Goal: Task Accomplishment & Management: Manage account settings

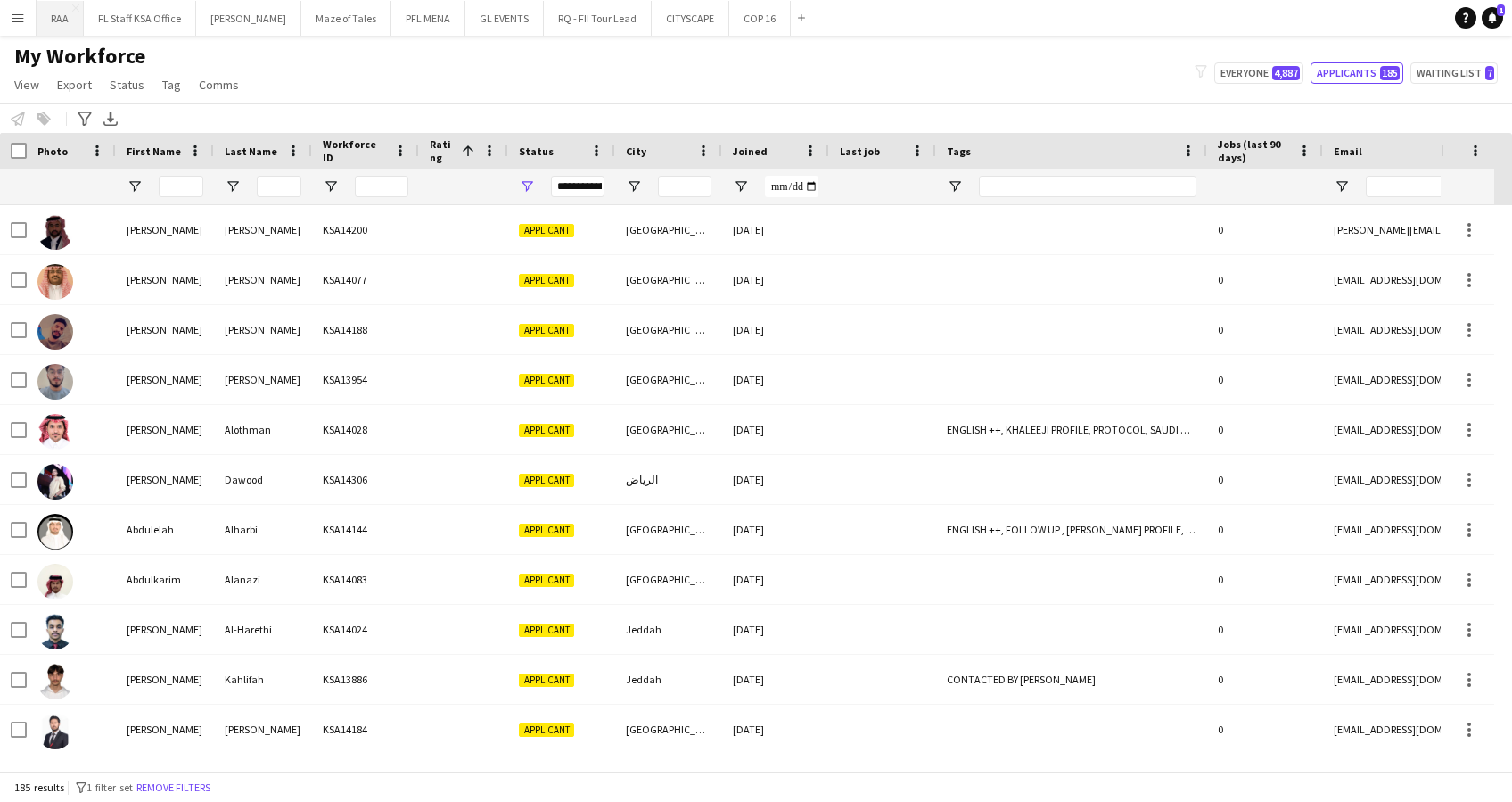
click at [78, 22] on button "RAA Close" at bounding box center [60, 18] width 47 height 35
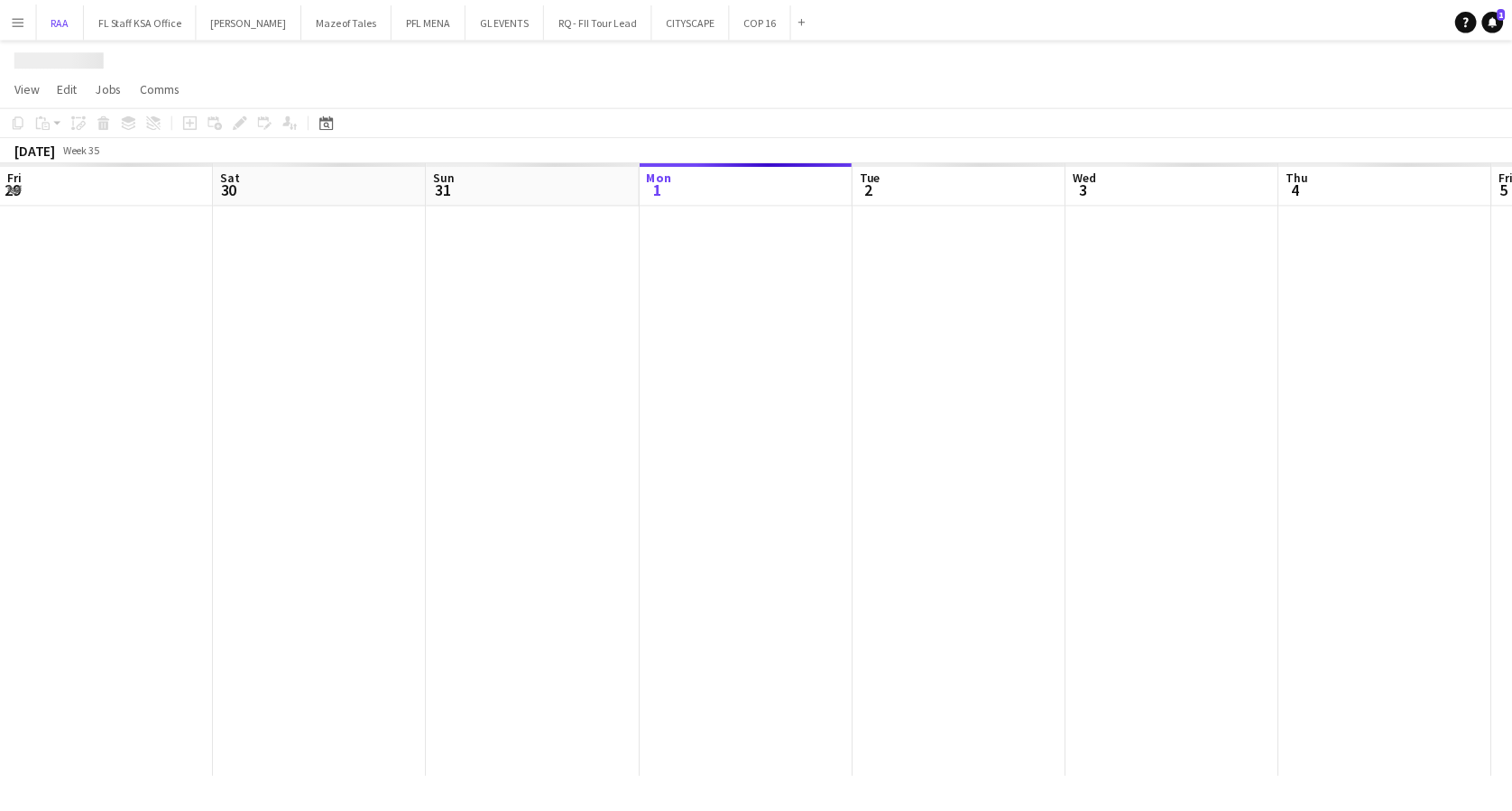
scroll to position [0, 431]
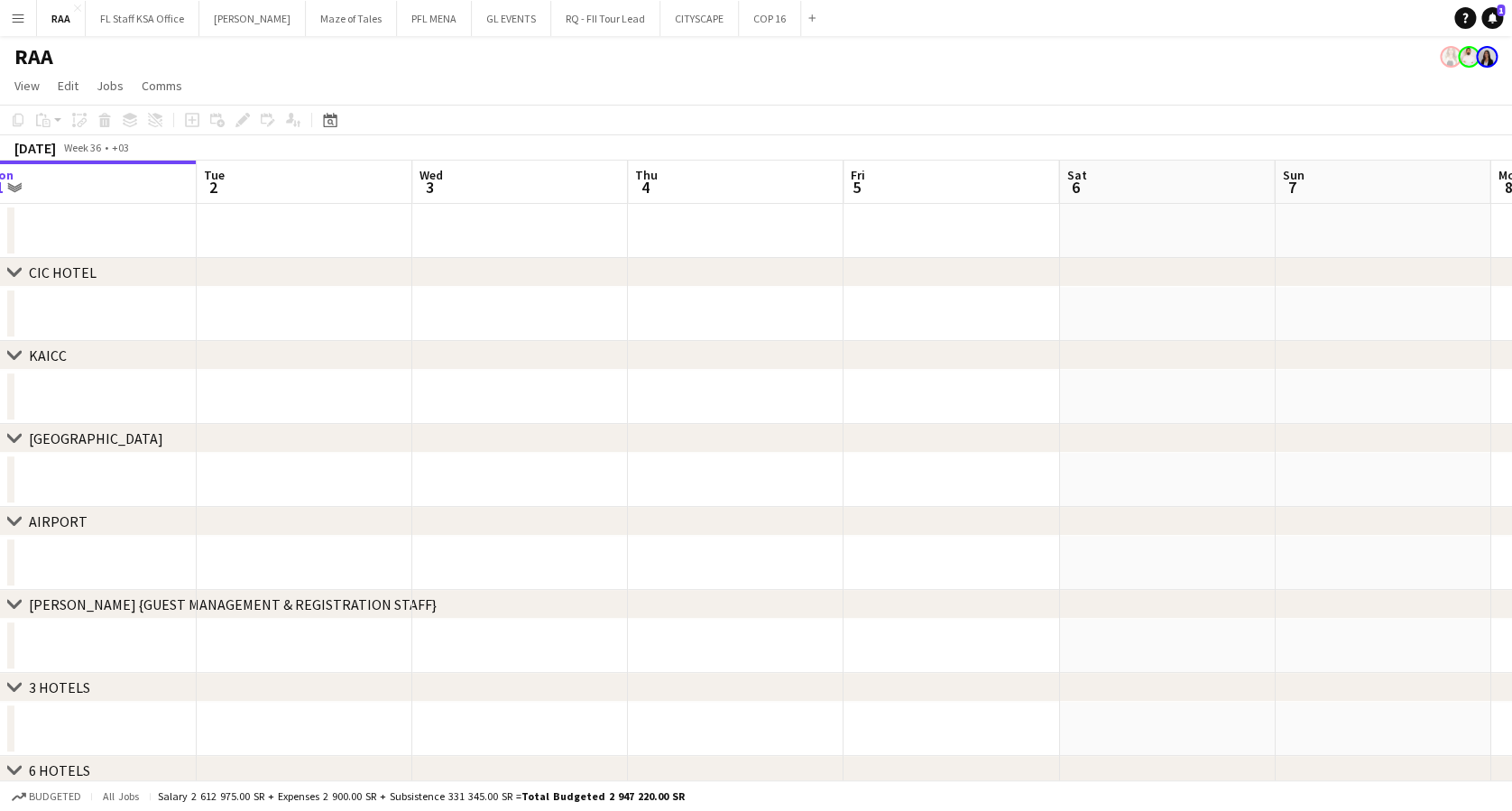
drag, startPoint x: 728, startPoint y: 319, endPoint x: 81, endPoint y: 302, distance: 647.2
click at [81, 302] on app-calendar-viewport "Fri 29 Sat 30 Sun 31 Mon 1 Tue 2 Wed 3 Thu 4 Fri 5 Sat 6 Sun 7 Mon 8 Tue 9 Wed …" at bounding box center [756, 707] width 1512 height 1093
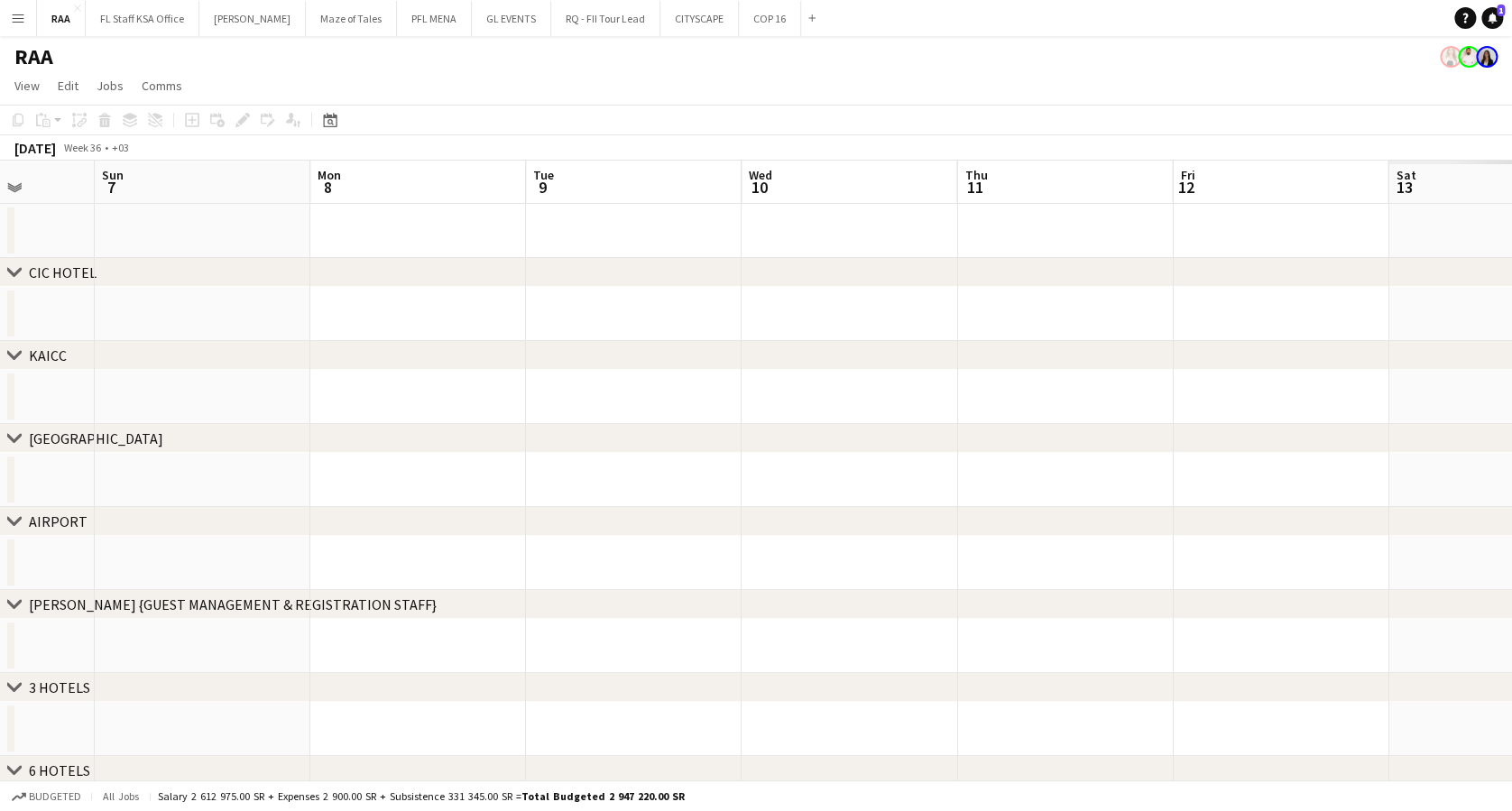
drag, startPoint x: 810, startPoint y: 287, endPoint x: 382, endPoint y: 327, distance: 429.9
click at [0, 298] on html "Menu Boards Boards Boards All jobs Status Workforce Workforce My Workforce Recr…" at bounding box center [756, 642] width 1512 height 1285
drag, startPoint x: 921, startPoint y: 299, endPoint x: 205, endPoint y: 296, distance: 716.0
click at [149, 294] on app-calendar-viewport "Wed 3 Thu 4 Fri 5 Sat 6 Sun 7 Mon 8 Tue 9 Wed 10 Thu 11 Fri 12 Sat 13 Sun 14 Mo…" at bounding box center [756, 707] width 1512 height 1093
drag, startPoint x: 976, startPoint y: 308, endPoint x: 127, endPoint y: 306, distance: 849.0
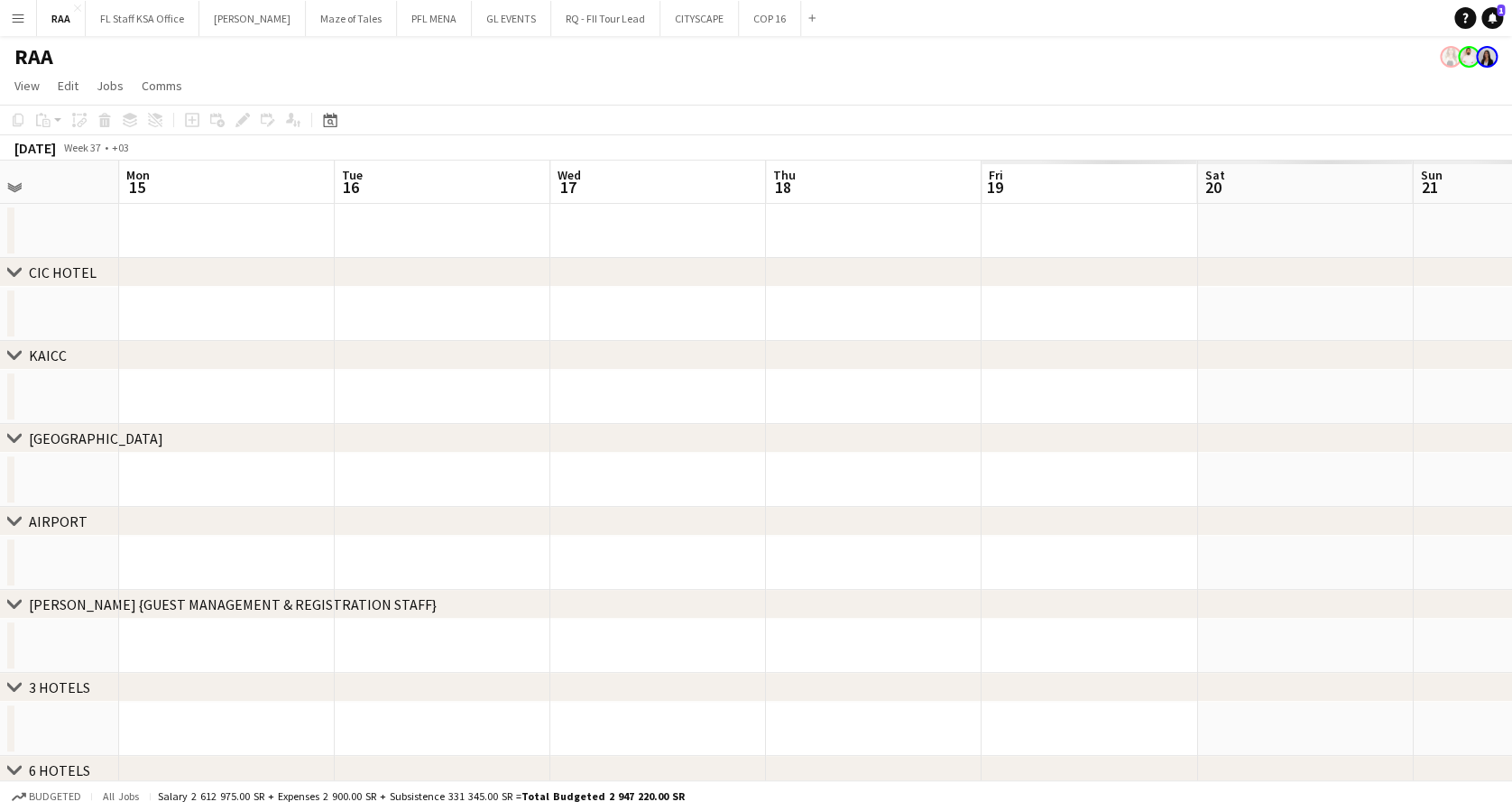
click at [0, 307] on html "Menu Boards Boards Boards All jobs Status Workforce Workforce My Workforce Recr…" at bounding box center [756, 642] width 1512 height 1285
drag, startPoint x: 939, startPoint y: 305, endPoint x: -6, endPoint y: 303, distance: 945.0
click at [0, 303] on html "Menu Boards Boards Boards All jobs Status Workforce Workforce My Workforce Recr…" at bounding box center [756, 642] width 1512 height 1285
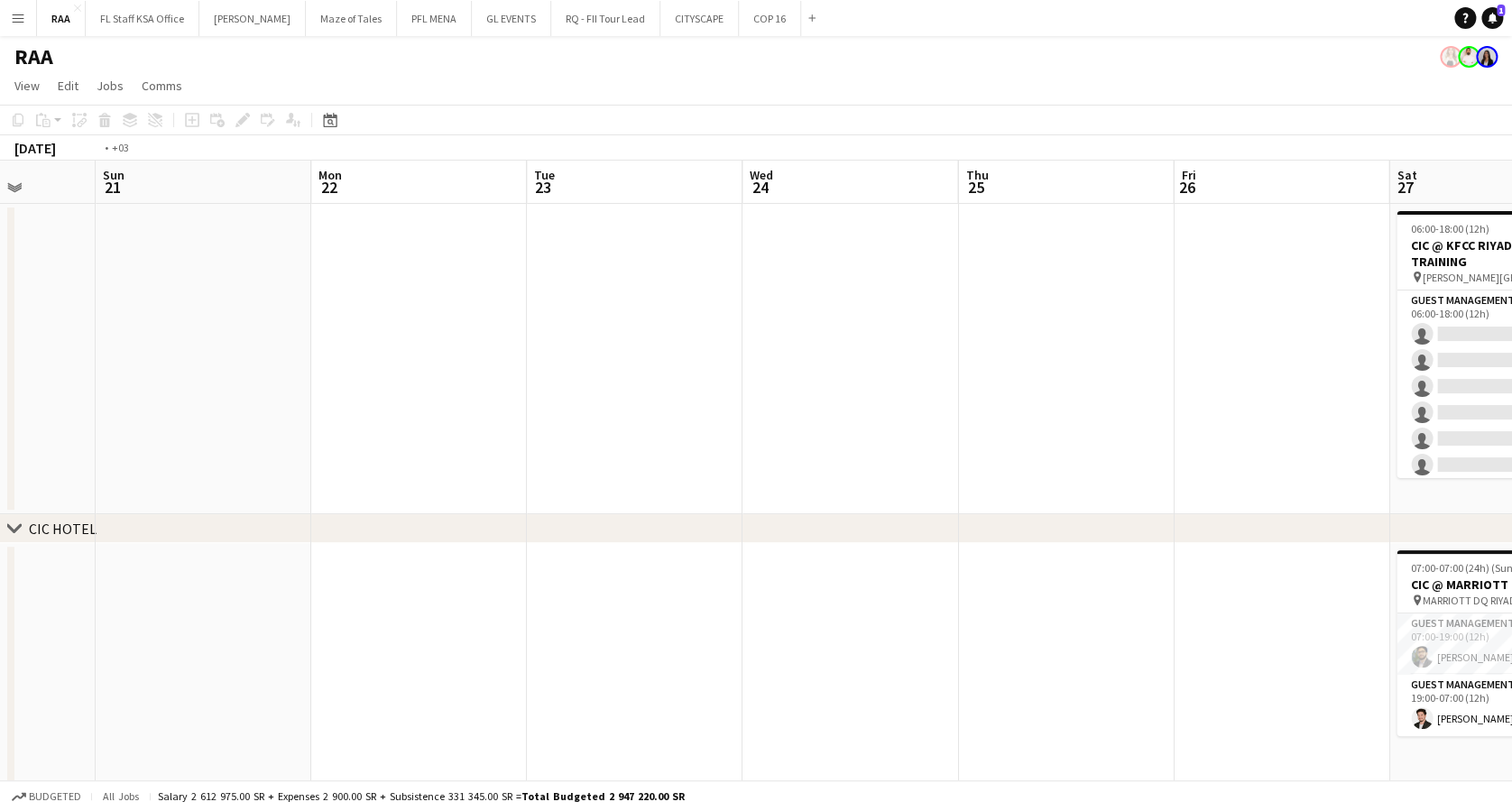
drag, startPoint x: 976, startPoint y: 309, endPoint x: 353, endPoint y: 328, distance: 623.3
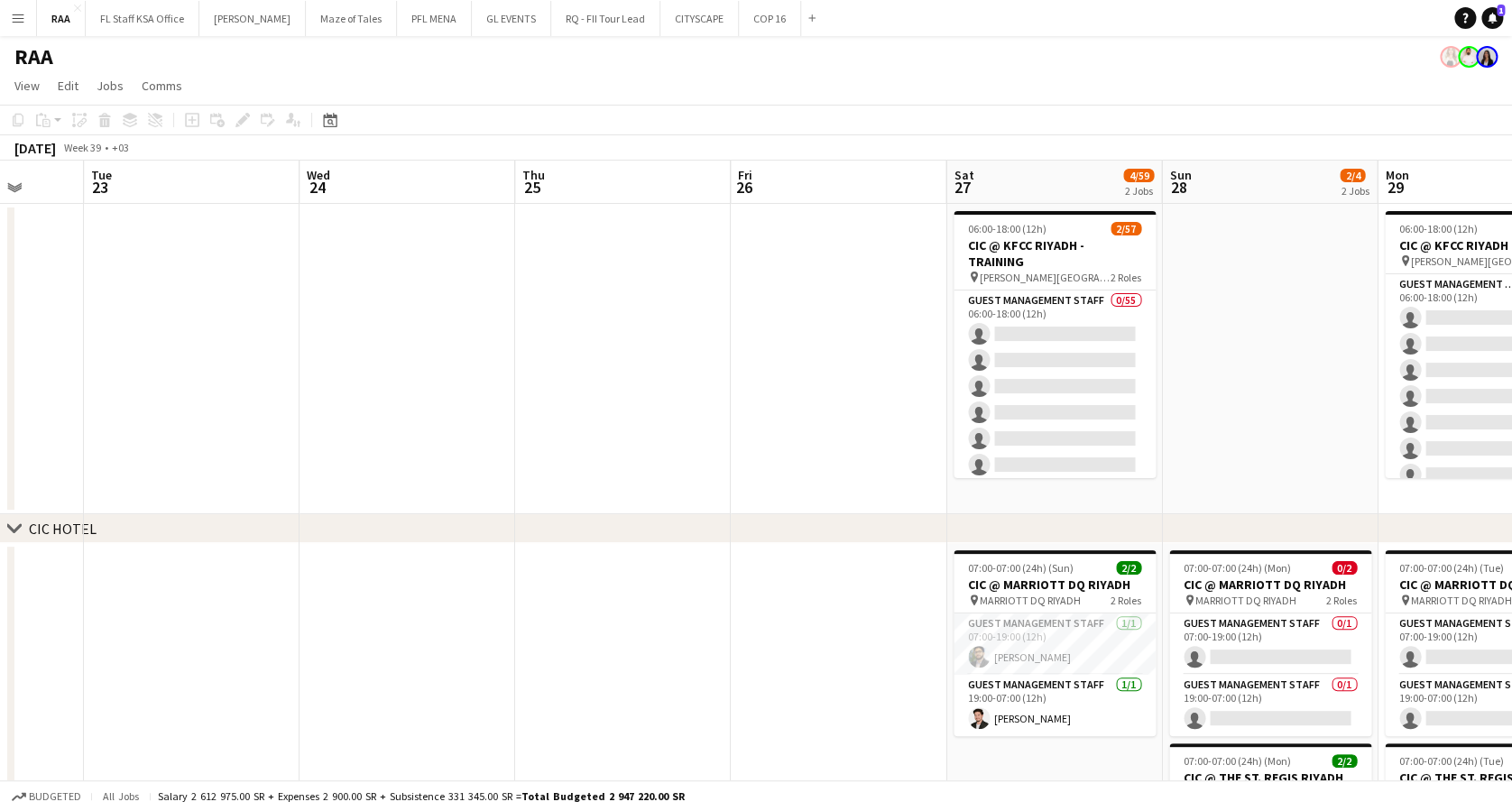
scroll to position [0, 643]
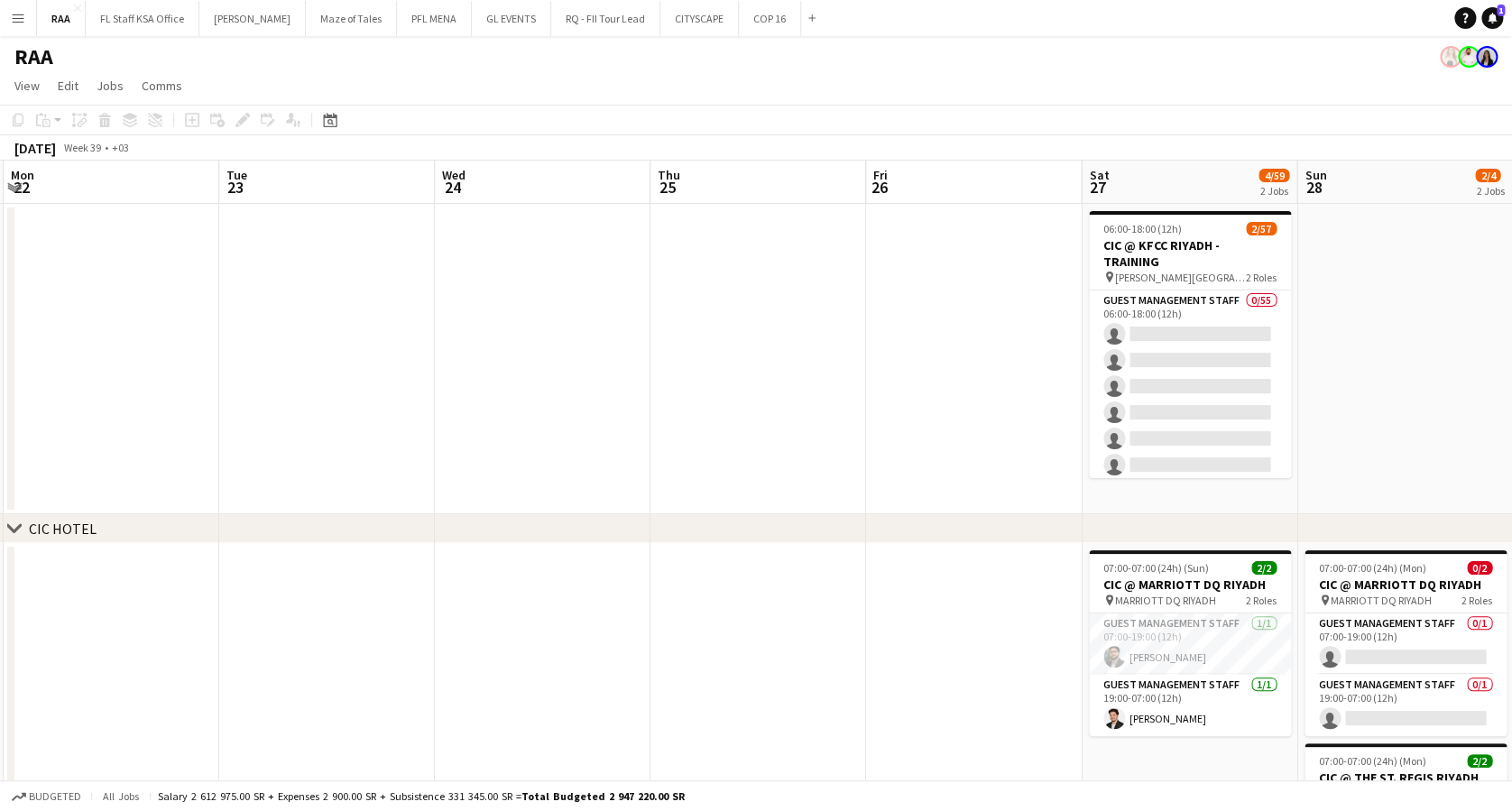
drag, startPoint x: 763, startPoint y: 339, endPoint x: -6, endPoint y: 352, distance: 769.1
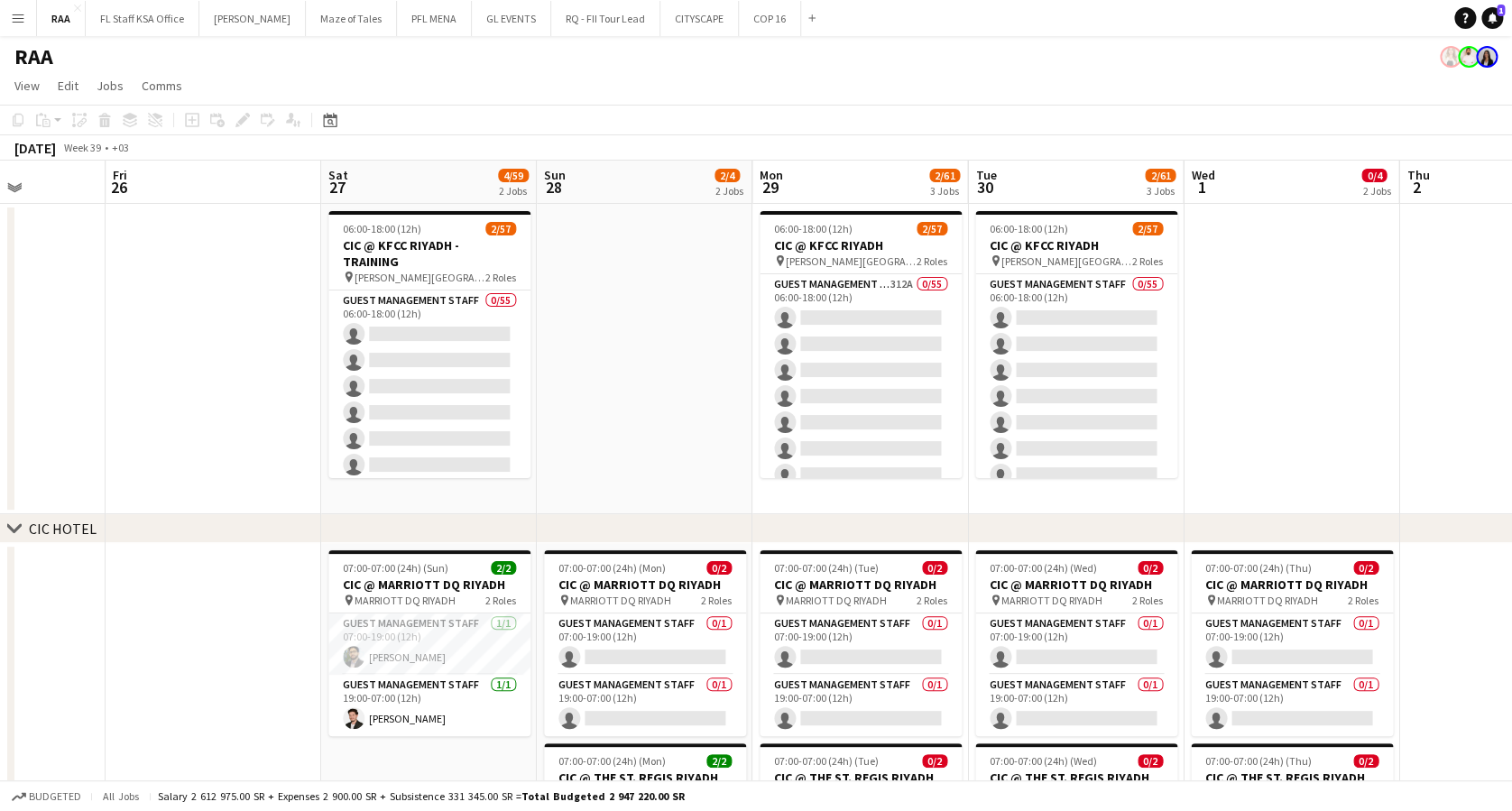
drag, startPoint x: 700, startPoint y: 362, endPoint x: 636, endPoint y: 371, distance: 64.6
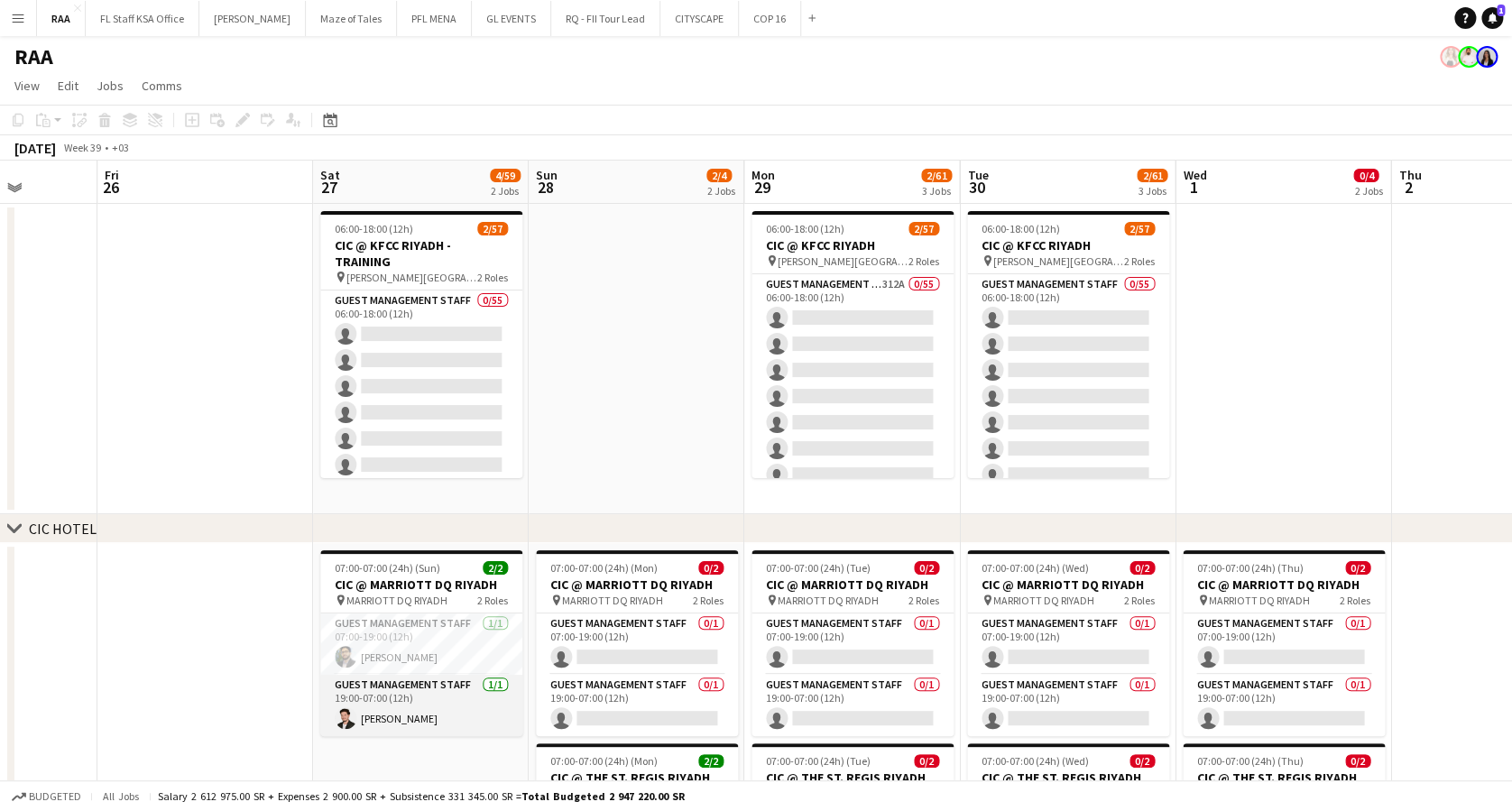
click at [429, 702] on app-card-role "Guest Management Staff [DATE] 19:00-07:00 (12h) [PERSON_NAME]" at bounding box center [421, 705] width 202 height 62
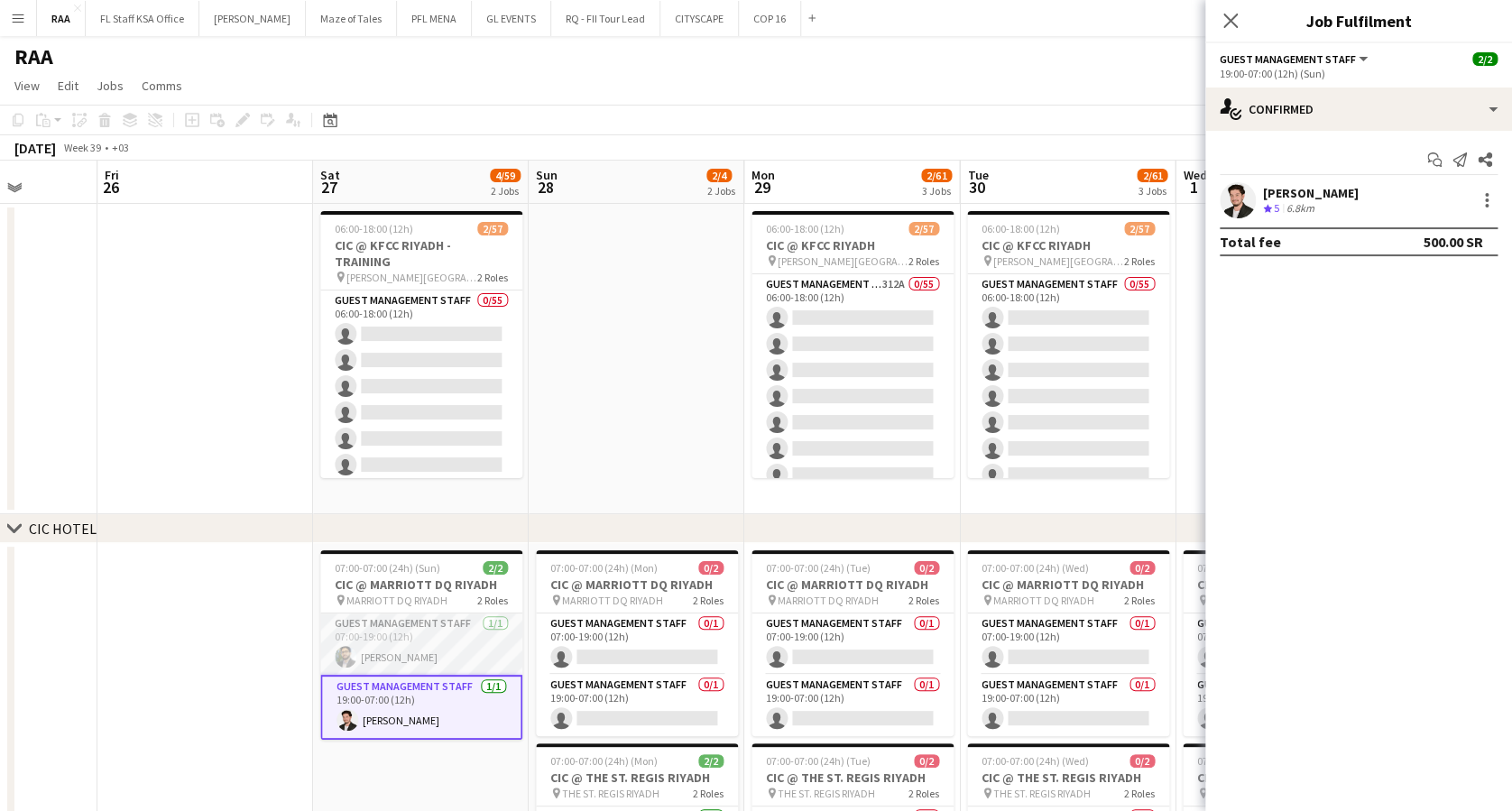
click at [435, 650] on app-card-role "Guest Management Staff [DATE] 07:00-19:00 (12h) [PERSON_NAME]" at bounding box center [421, 644] width 202 height 62
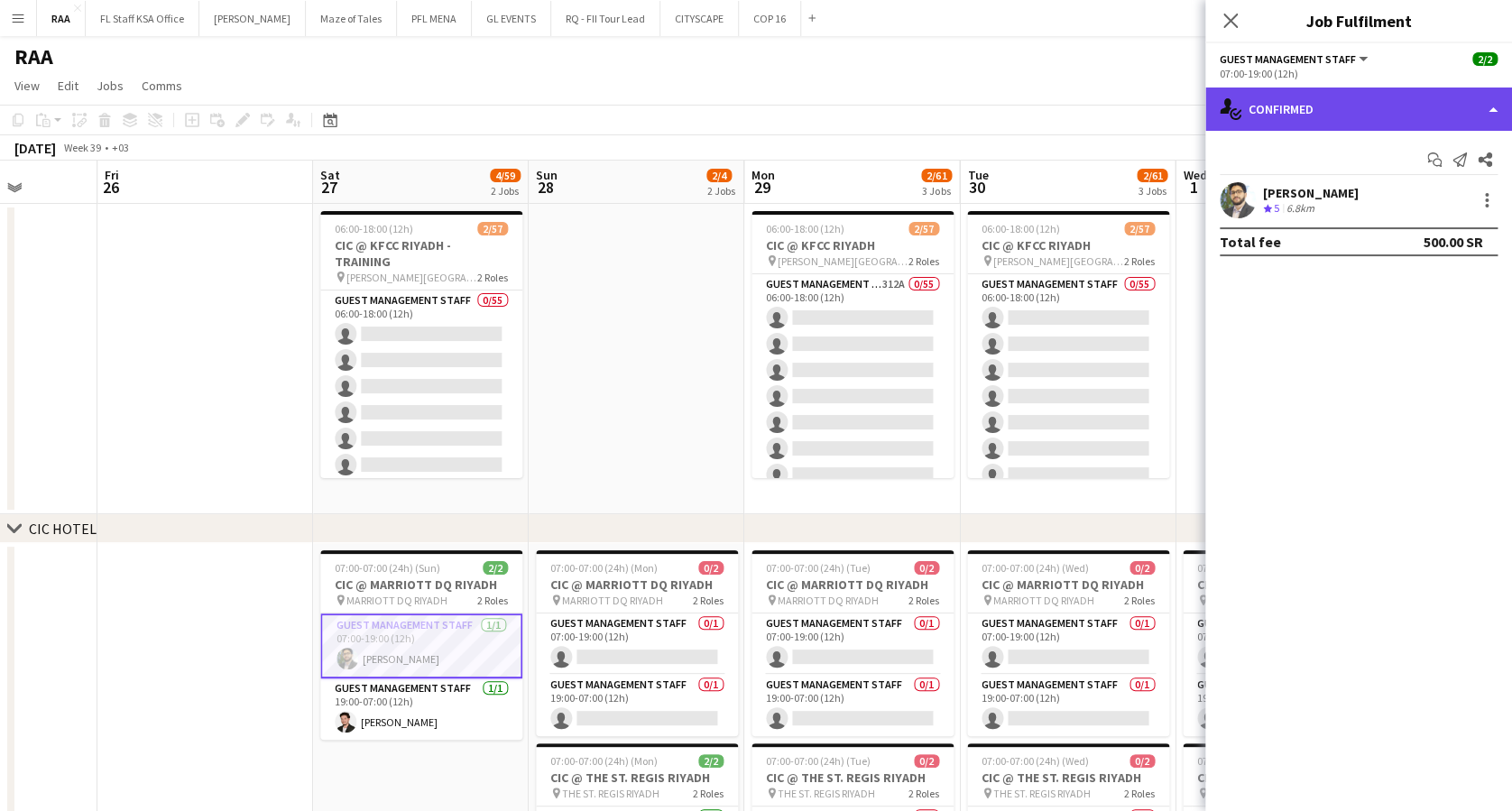
click at [1324, 116] on div "single-neutral-actions-check-2 Confirmed" at bounding box center [1359, 109] width 307 height 43
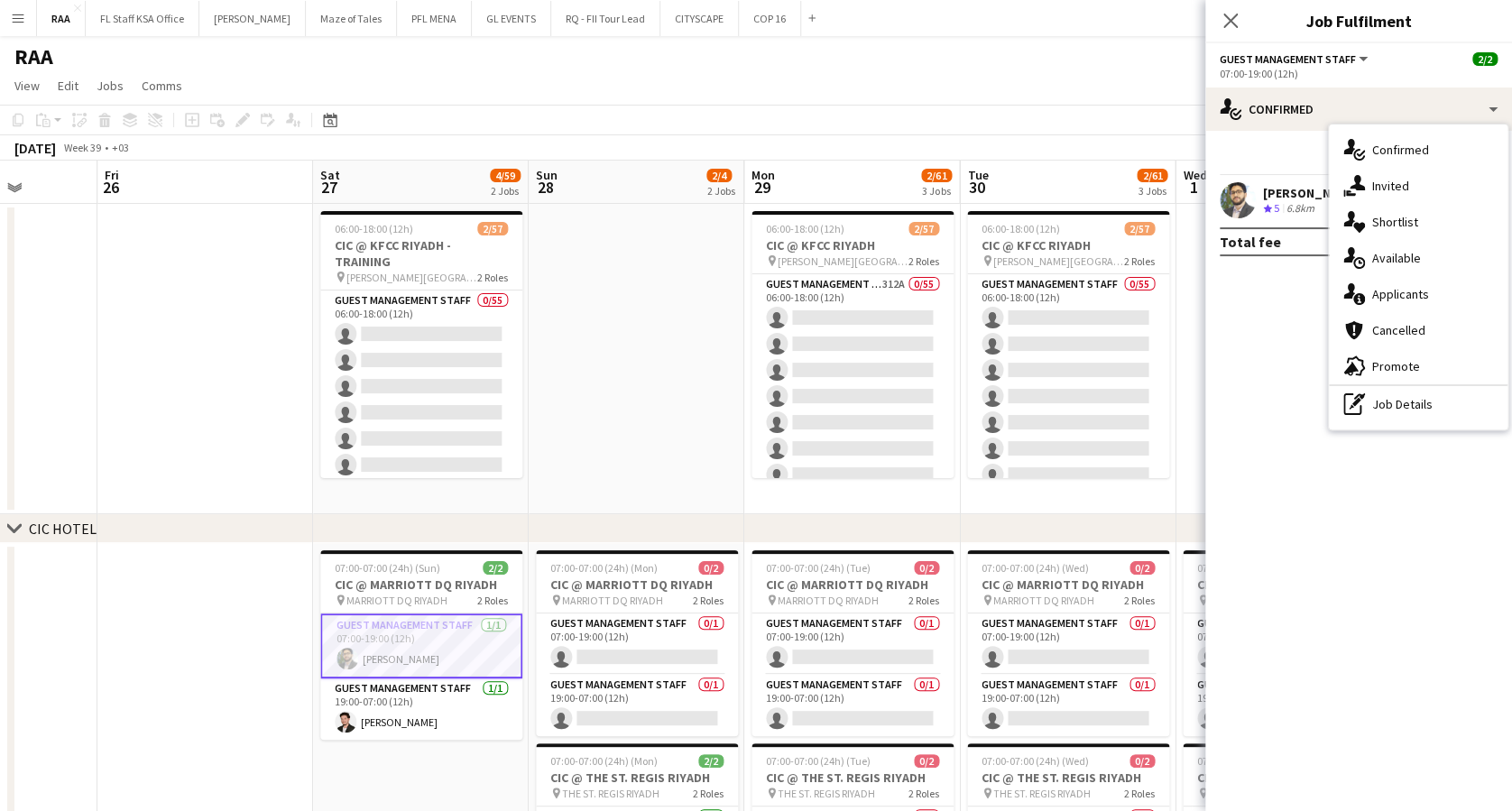
click at [1376, 398] on div "pen-write Job Details" at bounding box center [1418, 404] width 178 height 36
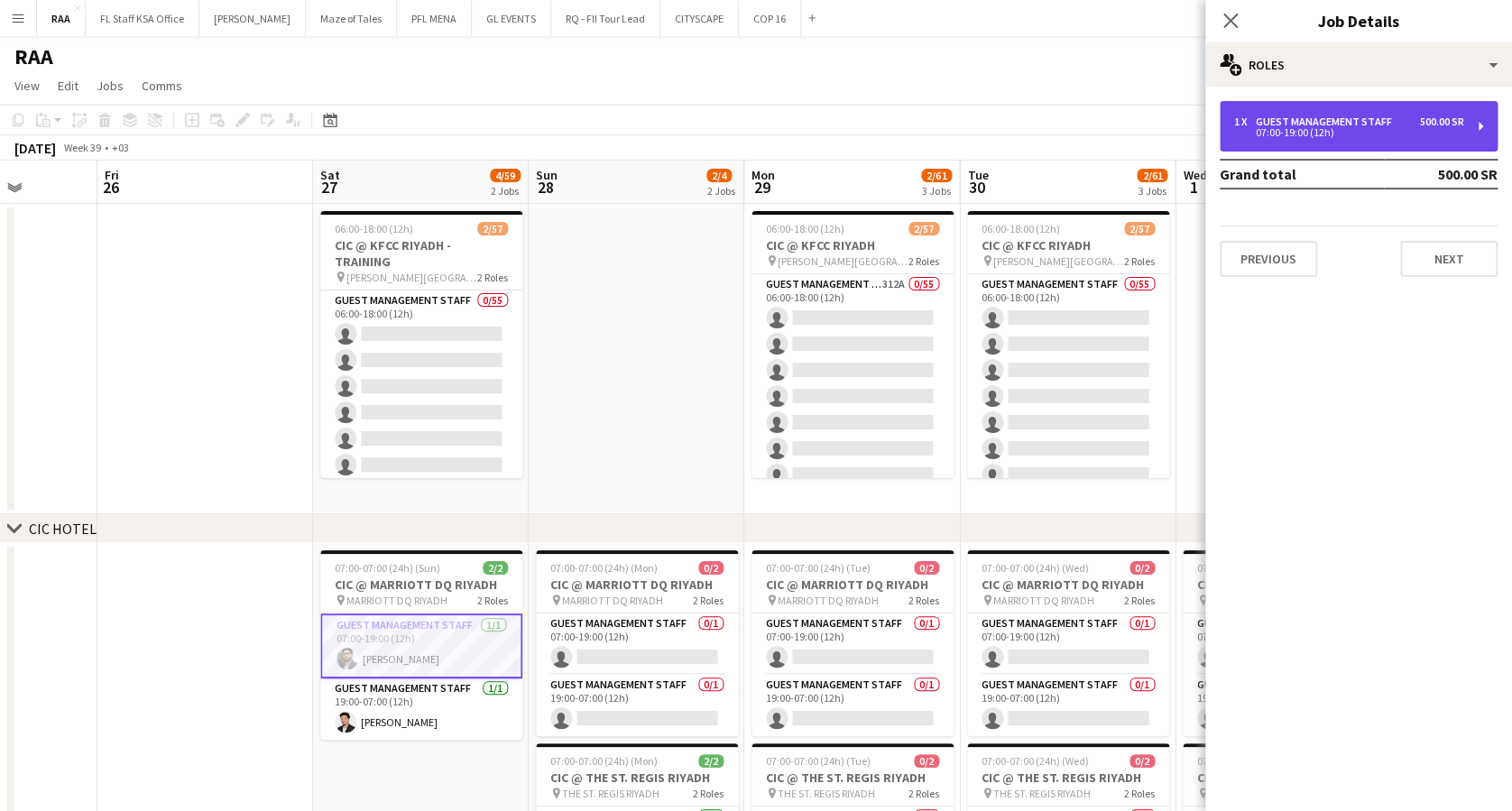
click at [1279, 132] on div "07:00-19:00 (12h)" at bounding box center [1349, 133] width 230 height 9
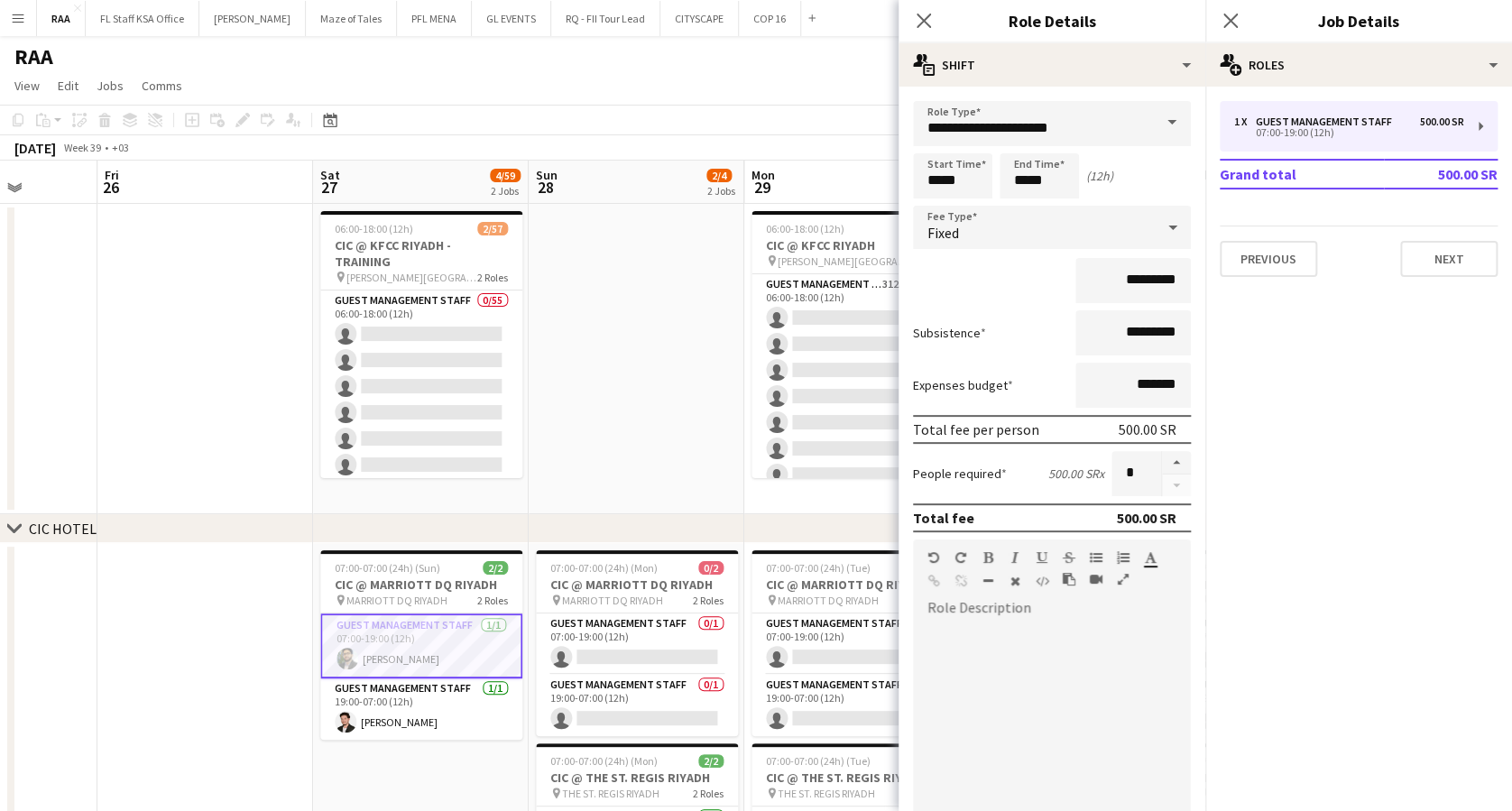
click at [908, 25] on div "Close pop-in" at bounding box center [923, 21] width 50 height 41
drag, startPoint x: 920, startPoint y: 17, endPoint x: 938, endPoint y: 29, distance: 21.6
click at [921, 17] on icon at bounding box center [923, 21] width 17 height 17
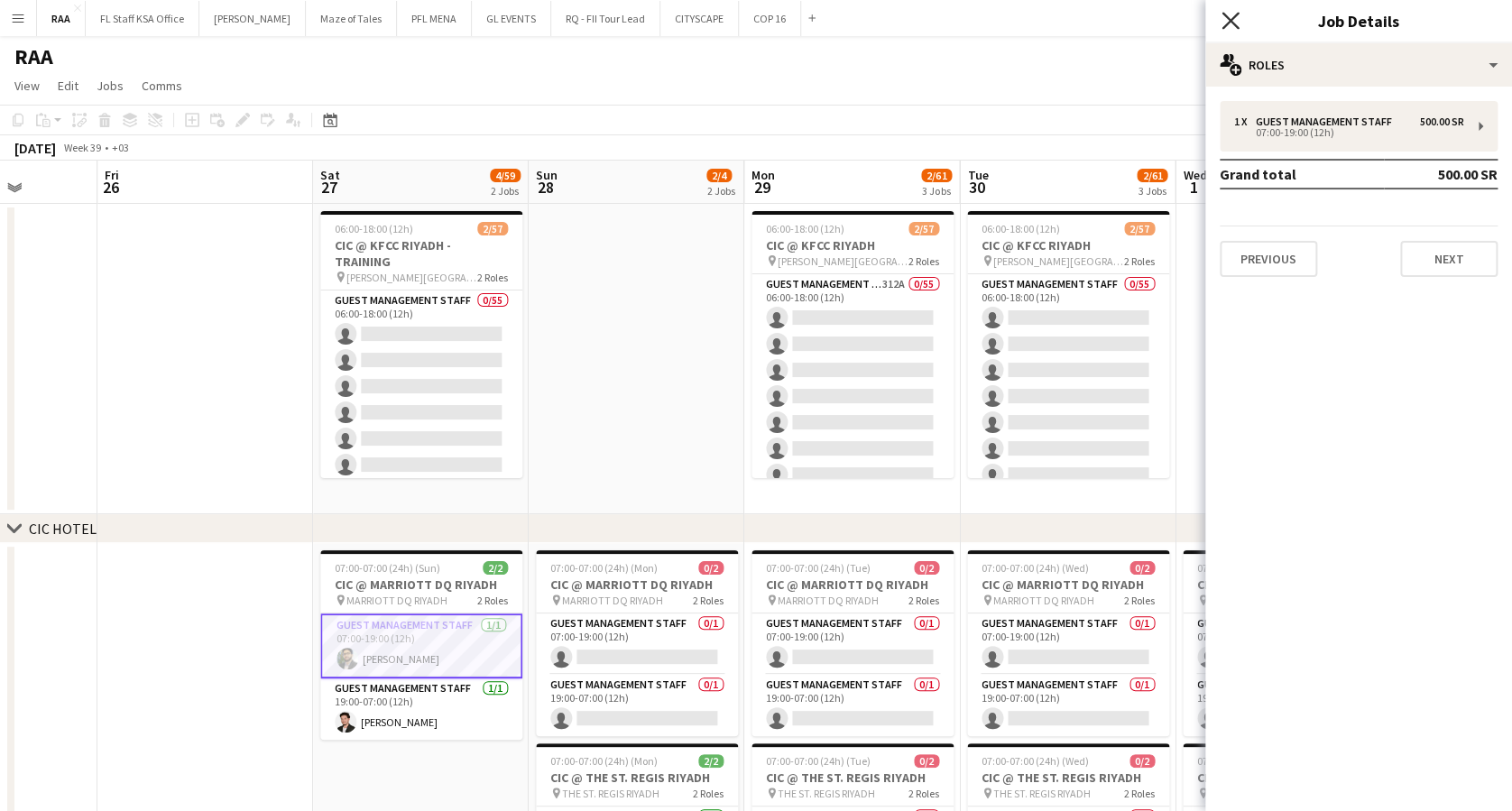
click at [1227, 22] on icon "Close pop-in" at bounding box center [1230, 21] width 17 height 17
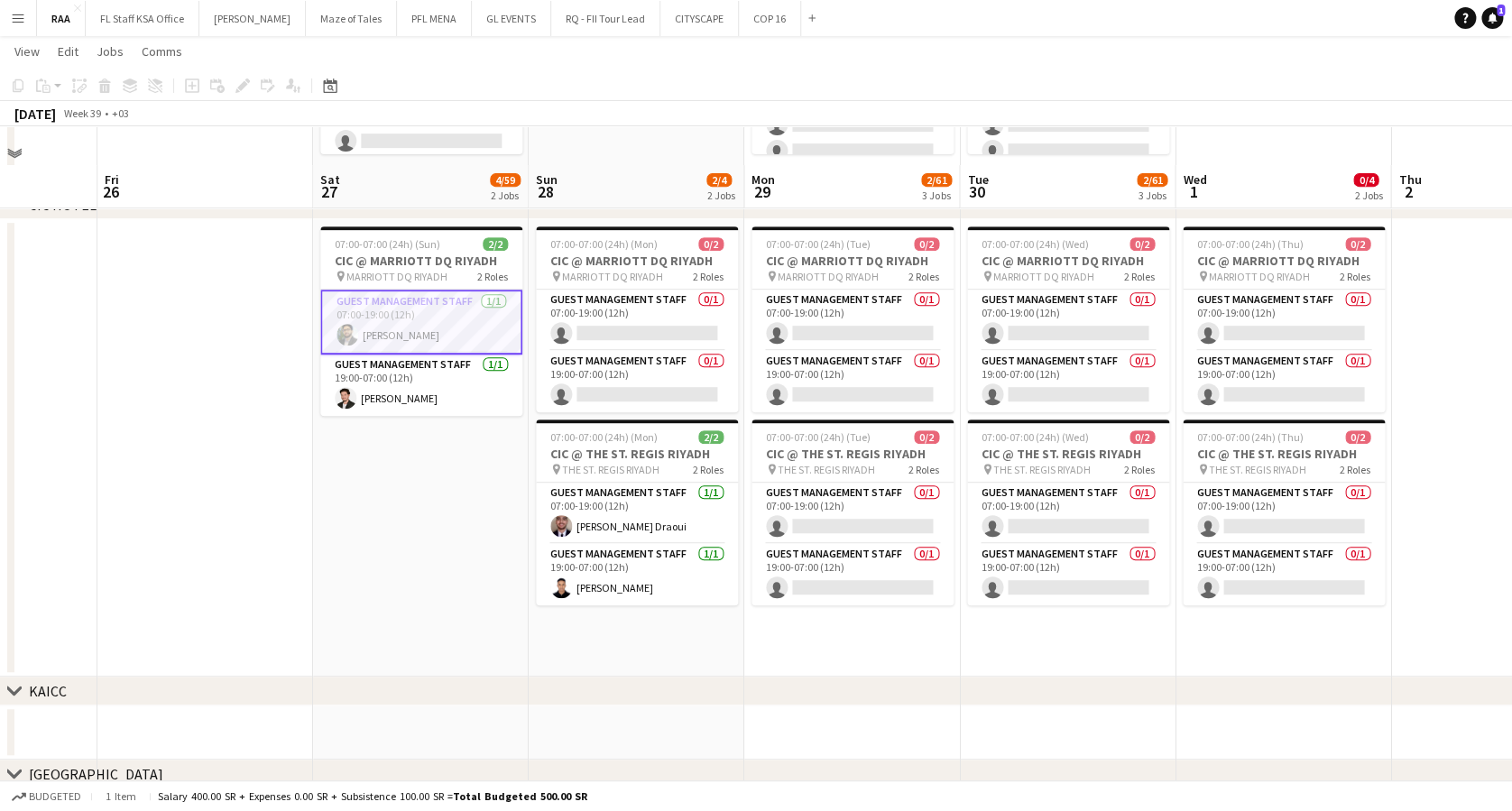
scroll to position [361, 0]
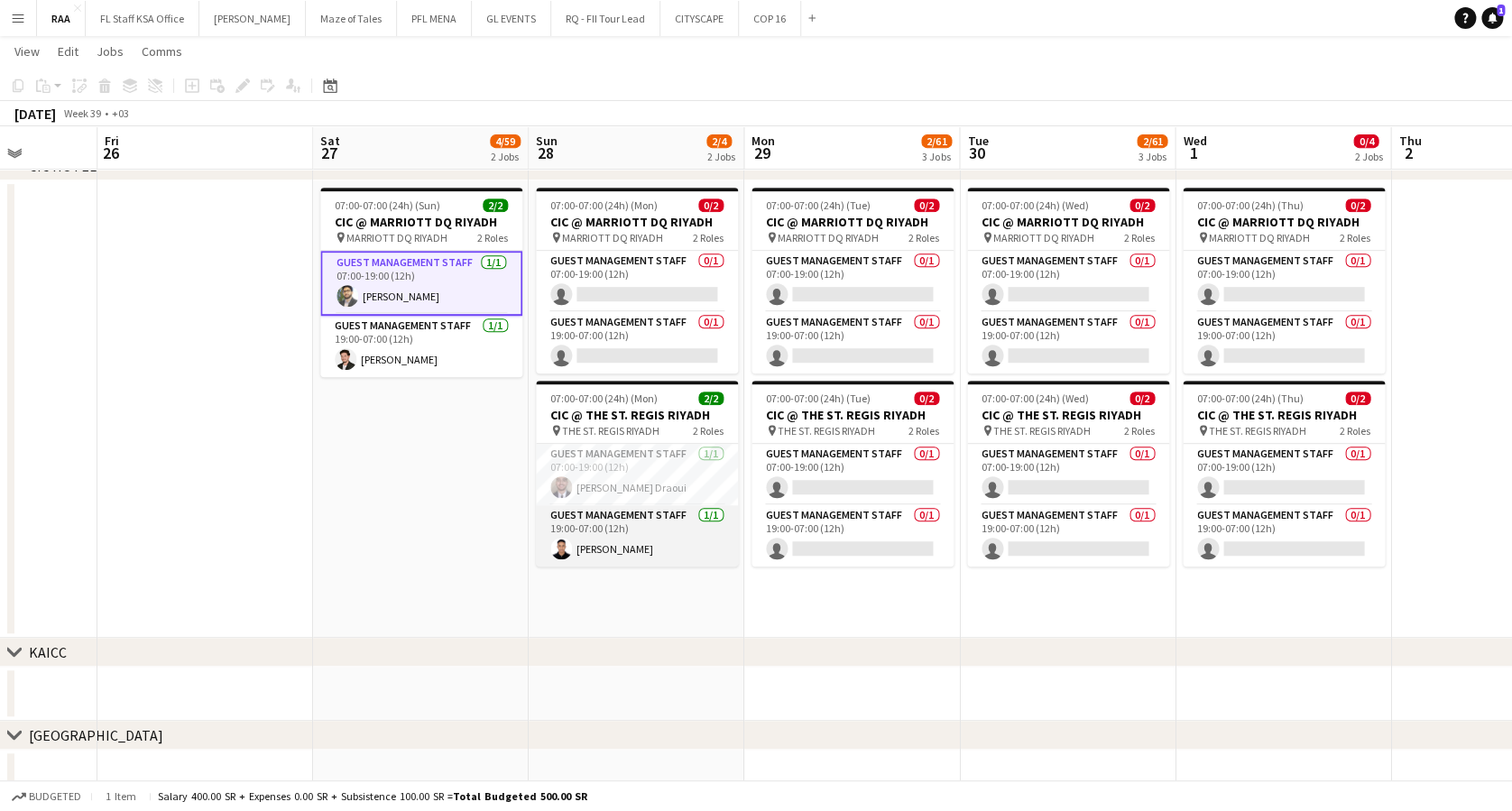
drag, startPoint x: 632, startPoint y: 531, endPoint x: 692, endPoint y: 530, distance: 60.0
click at [632, 529] on app-card-role "Guest Management Staff [DATE] 19:00-07:00 (12h) [PERSON_NAME]" at bounding box center [636, 536] width 202 height 62
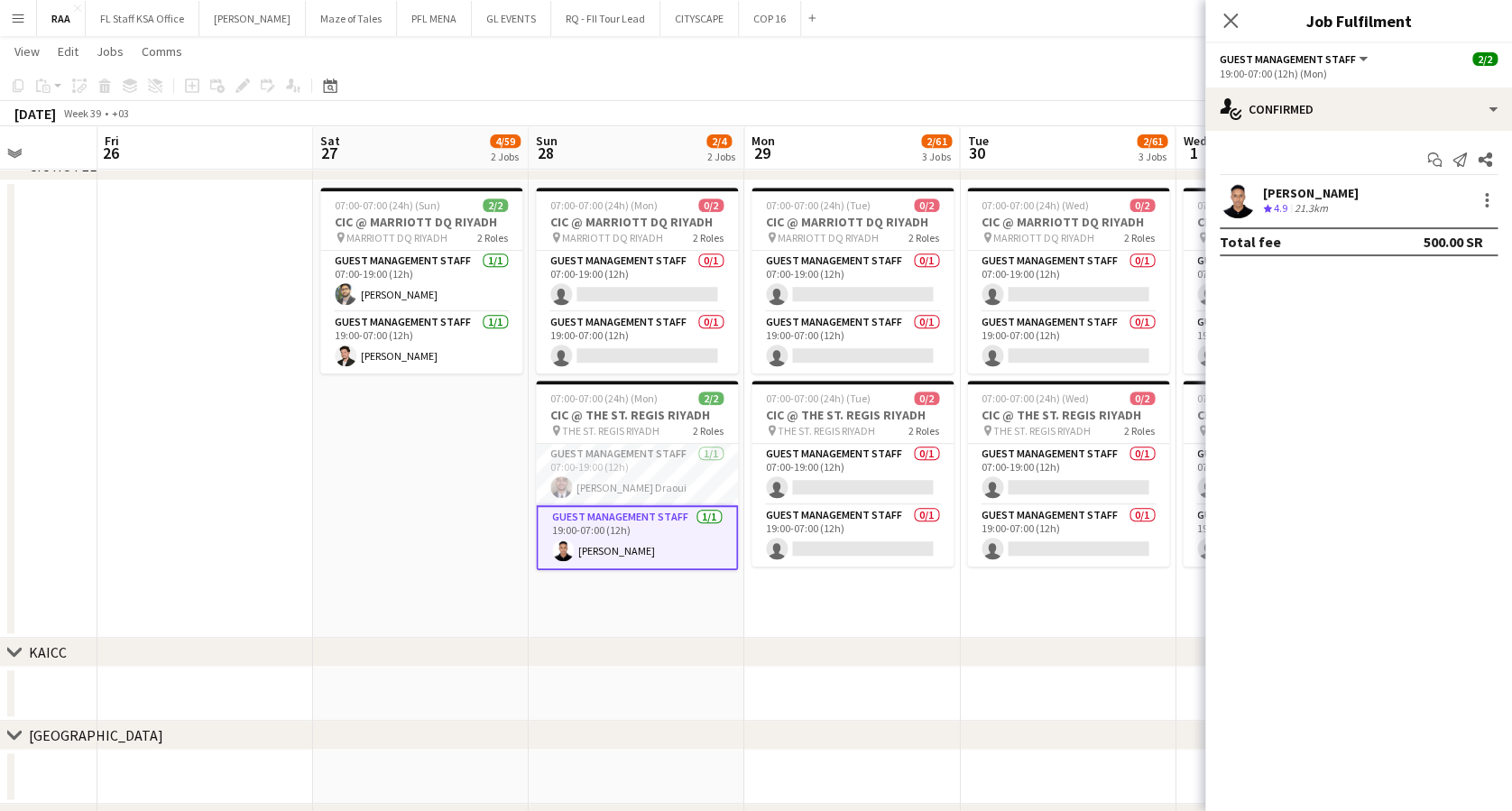
click at [1291, 202] on div "21.3km" at bounding box center [1310, 208] width 40 height 15
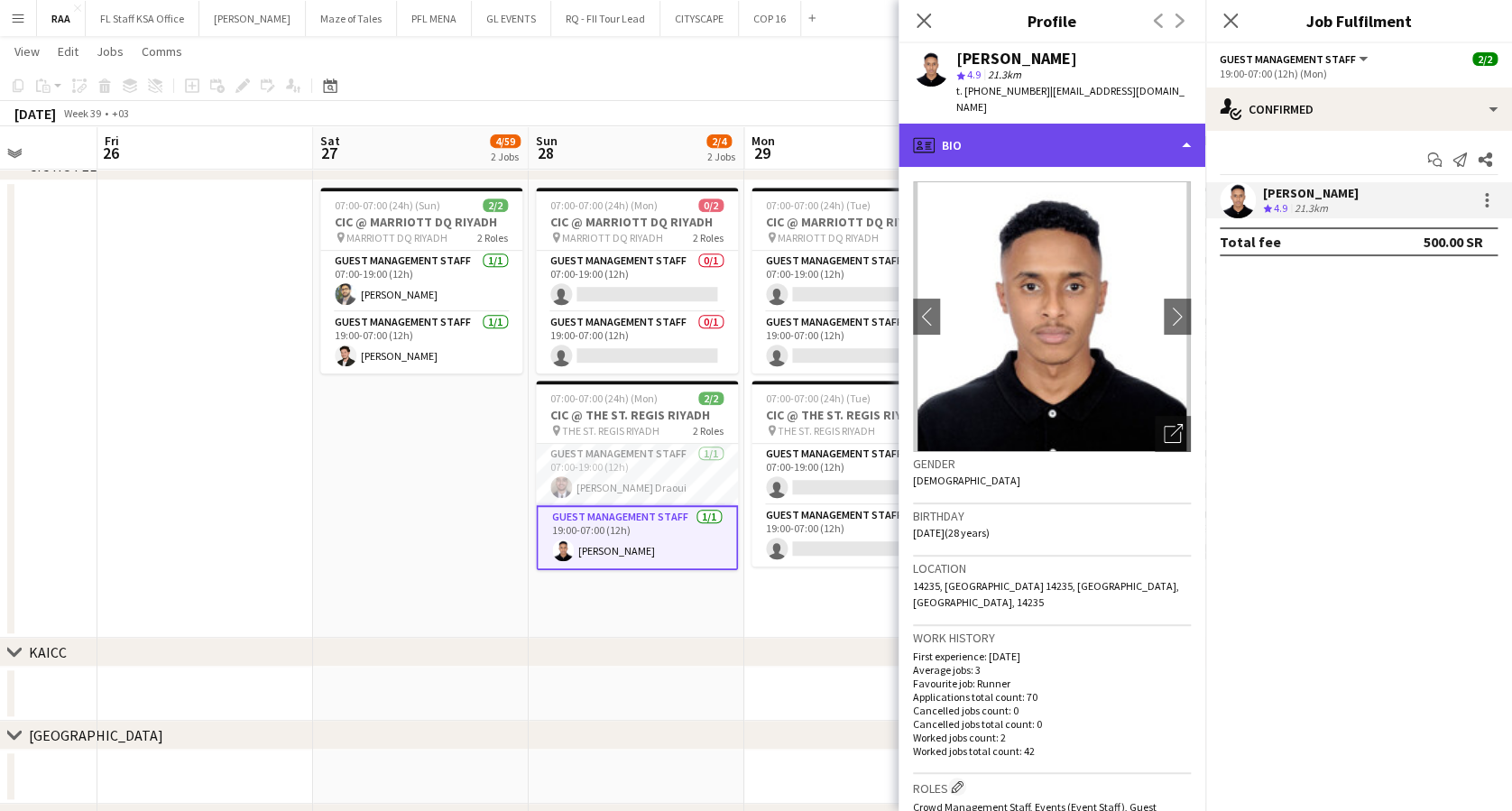
click at [1048, 140] on div "profile Bio" at bounding box center [1051, 145] width 307 height 43
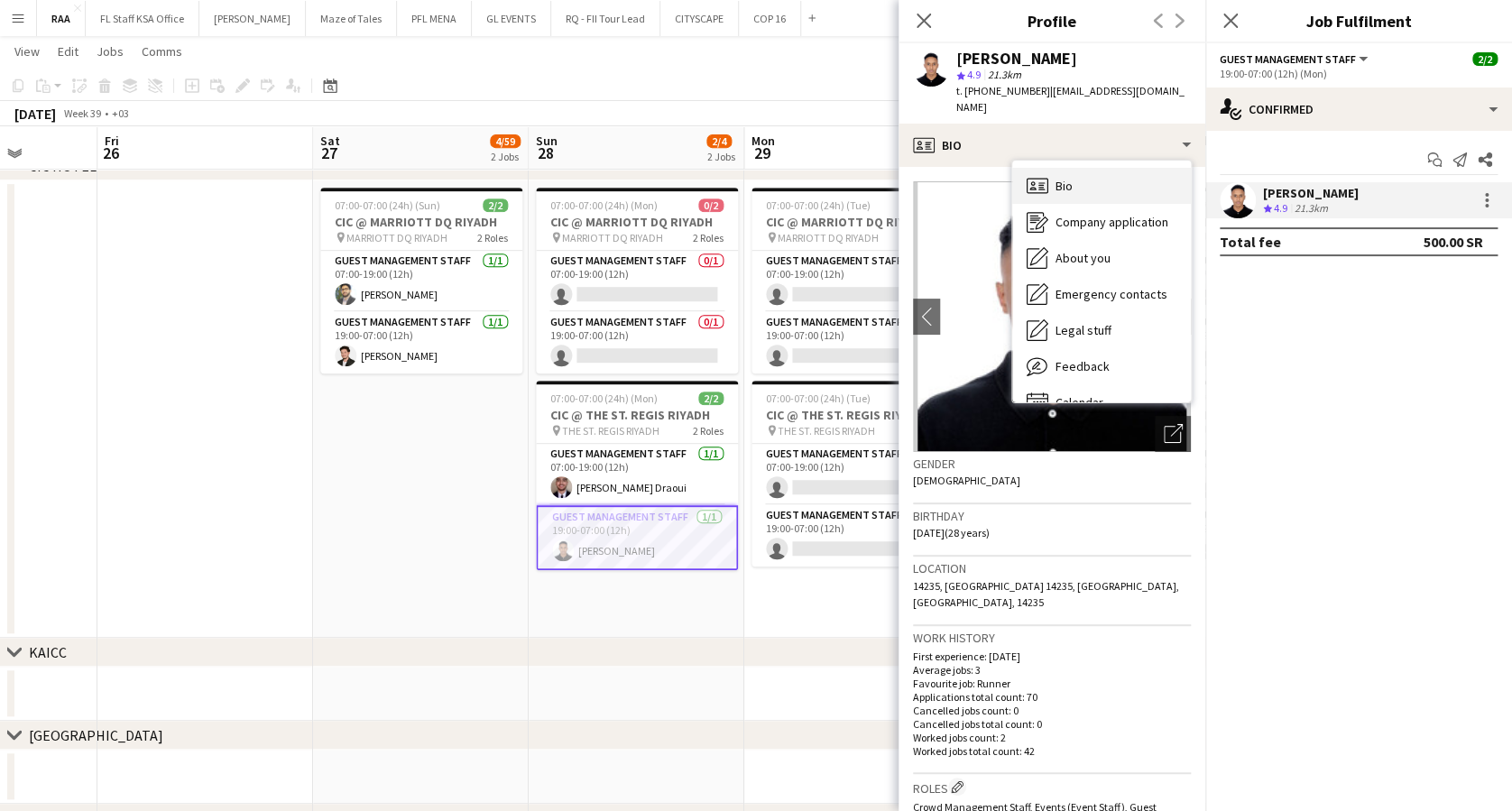
click at [1087, 189] on div "Bio Bio" at bounding box center [1101, 186] width 178 height 36
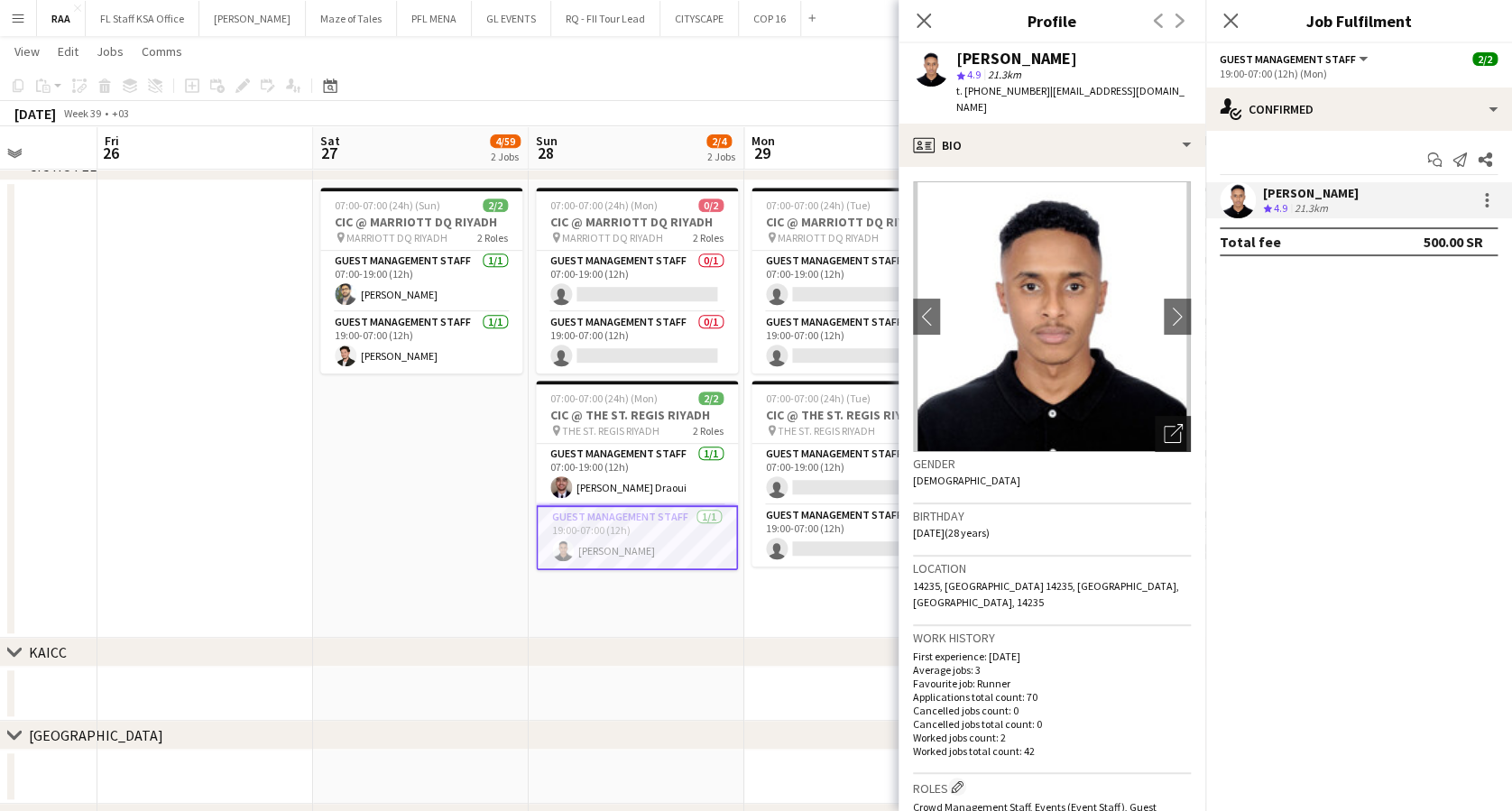
click at [1163, 437] on icon "Open photos pop-in" at bounding box center [1173, 434] width 19 height 19
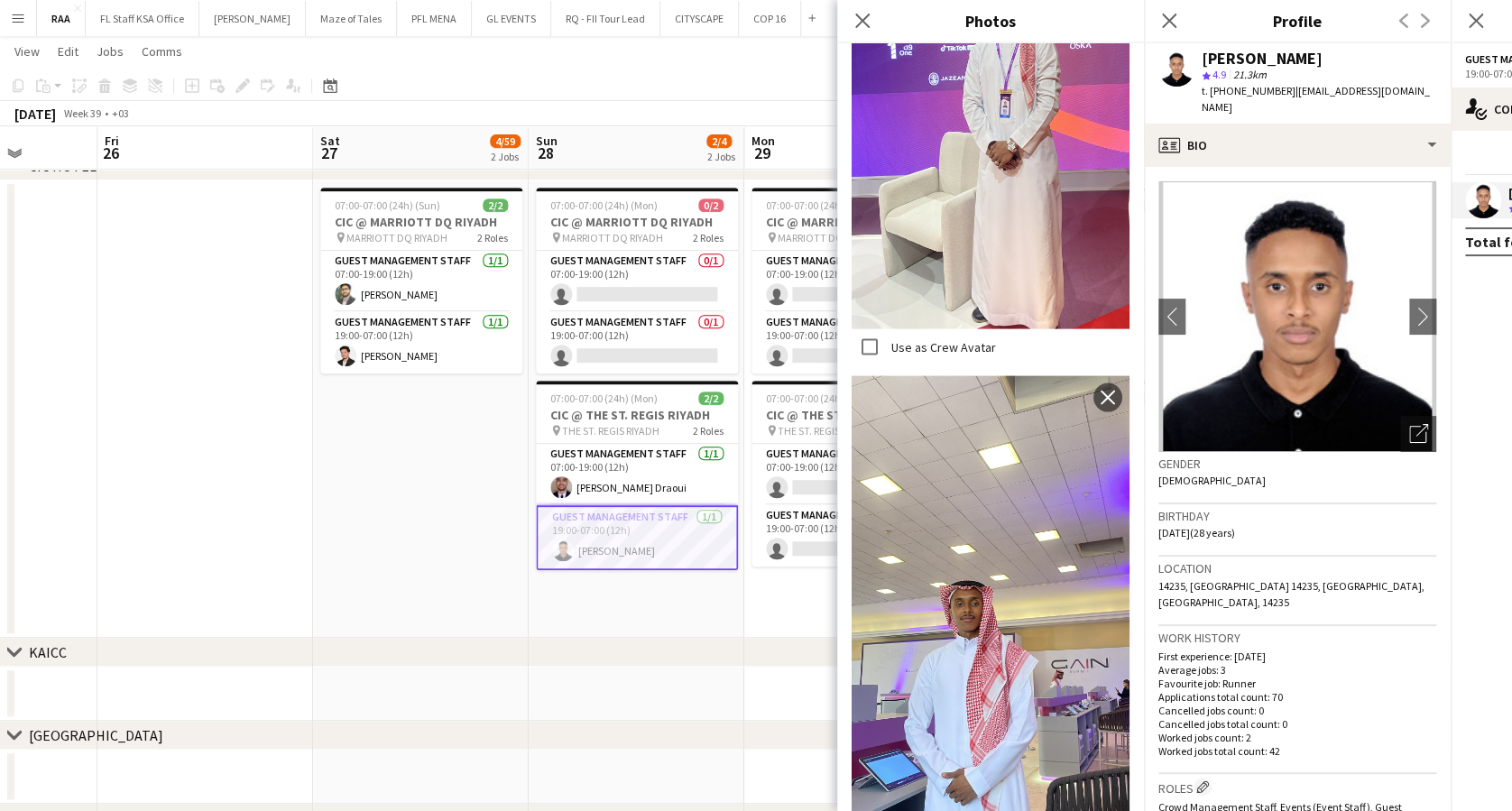
scroll to position [1924, 0]
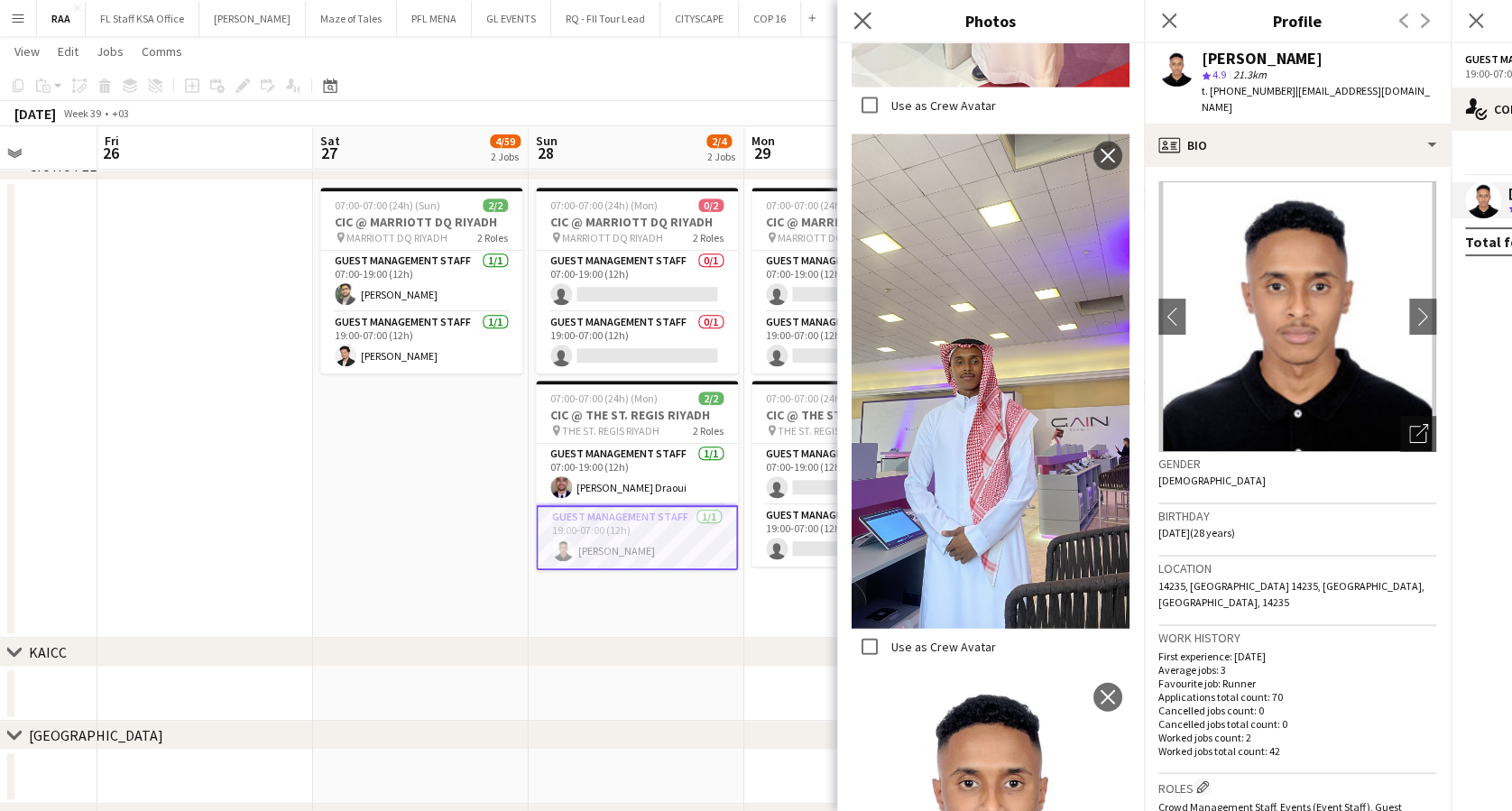
click at [862, 9] on app-icon "Close pop-in" at bounding box center [863, 21] width 26 height 26
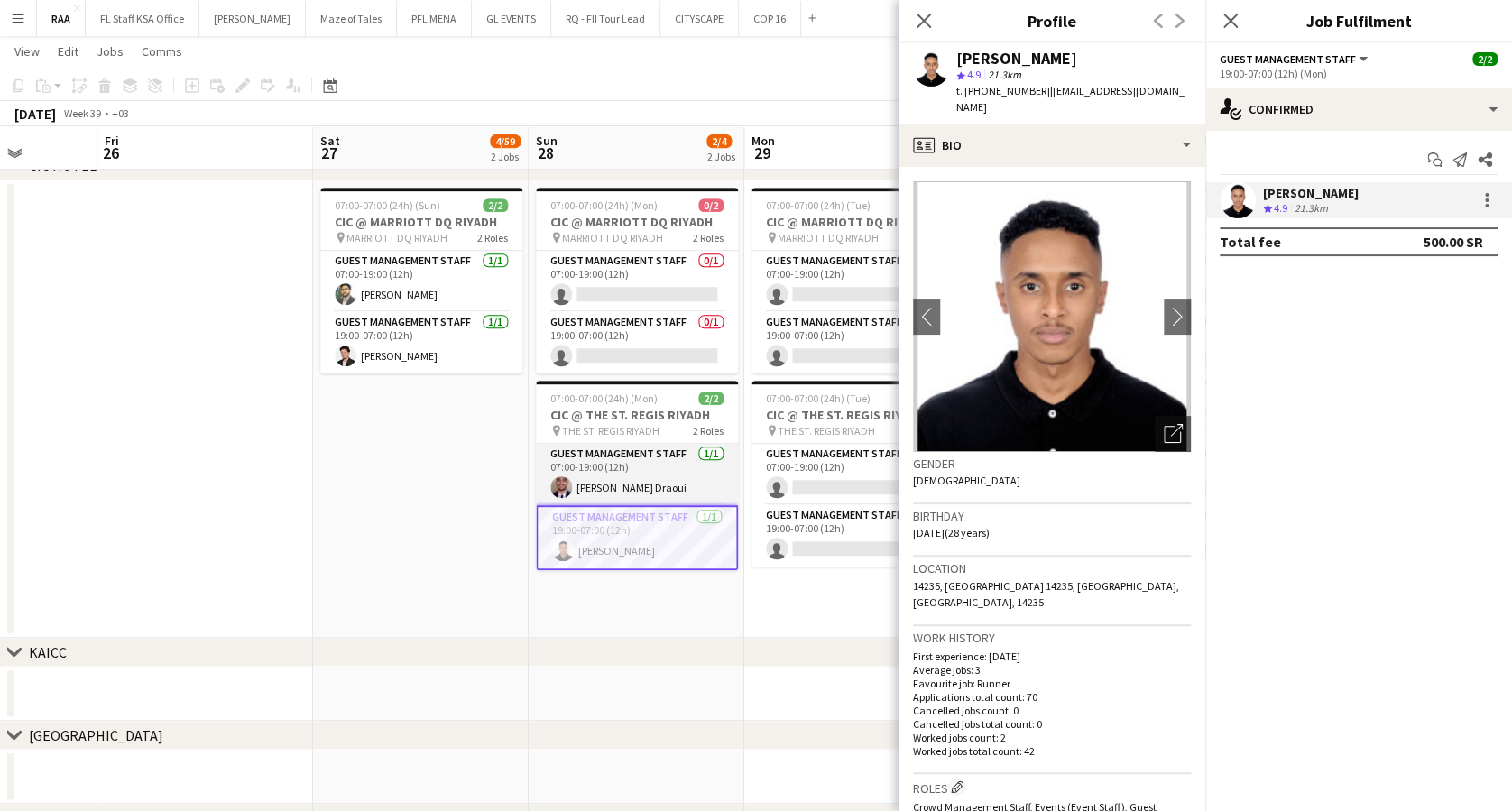
click at [682, 477] on app-card-role "Guest Management Staff [DATE] 07:00-19:00 (12h) [PERSON_NAME] Draoui" at bounding box center [636, 475] width 202 height 62
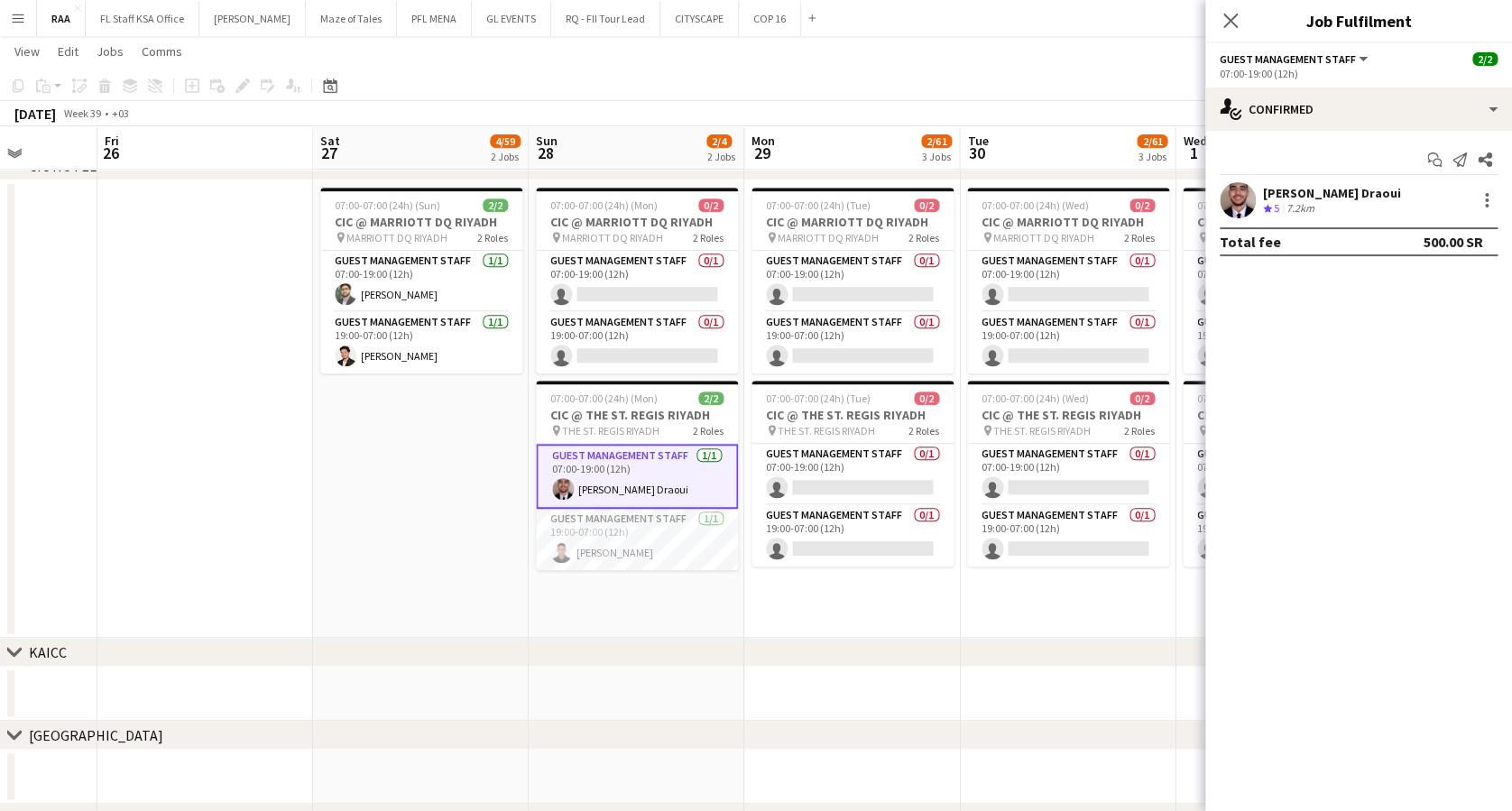
click at [1282, 199] on div "[PERSON_NAME] Draoui" at bounding box center [1332, 192] width 138 height 16
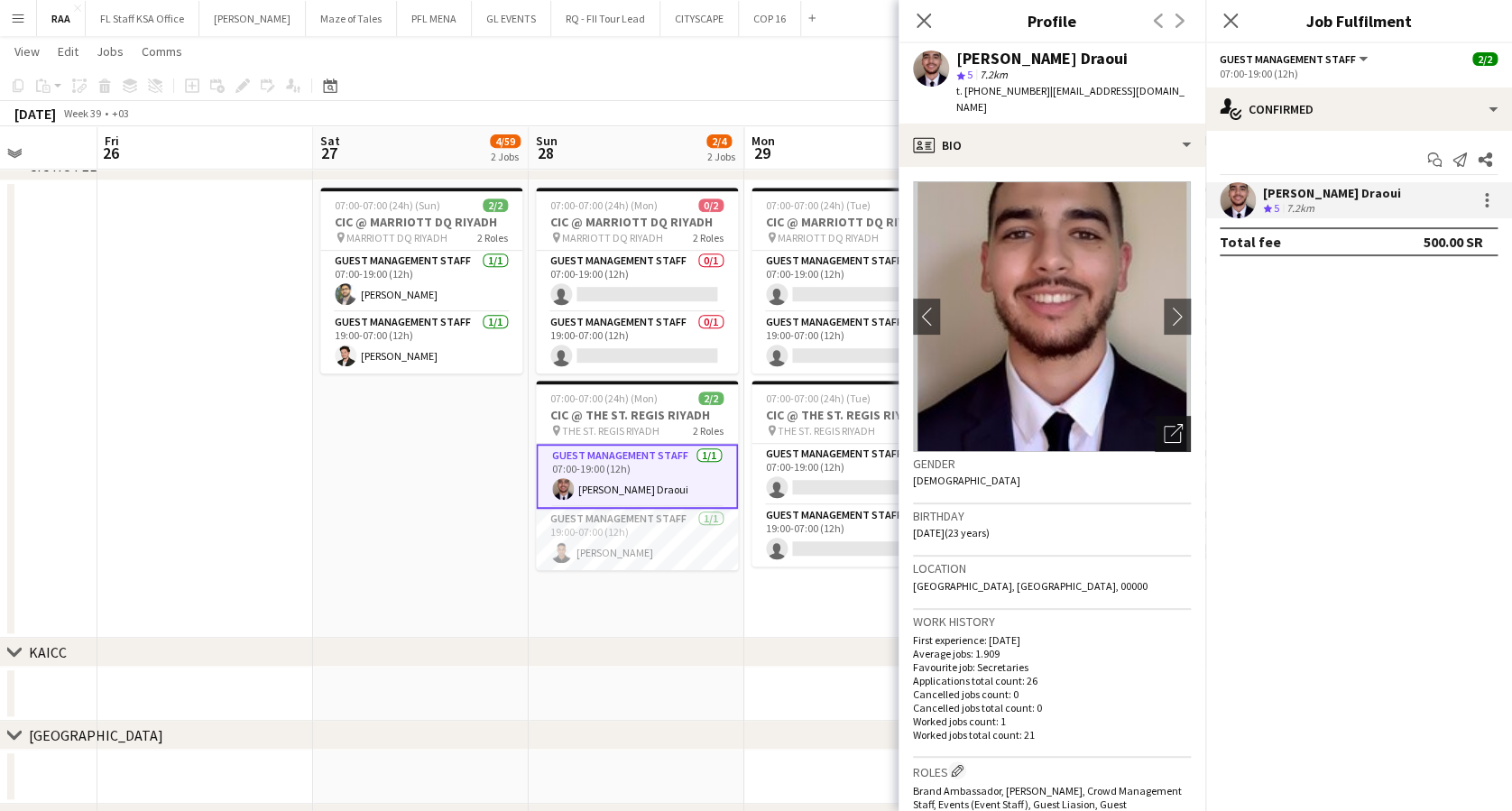
click at [1163, 424] on icon "Open photos pop-in" at bounding box center [1173, 434] width 19 height 19
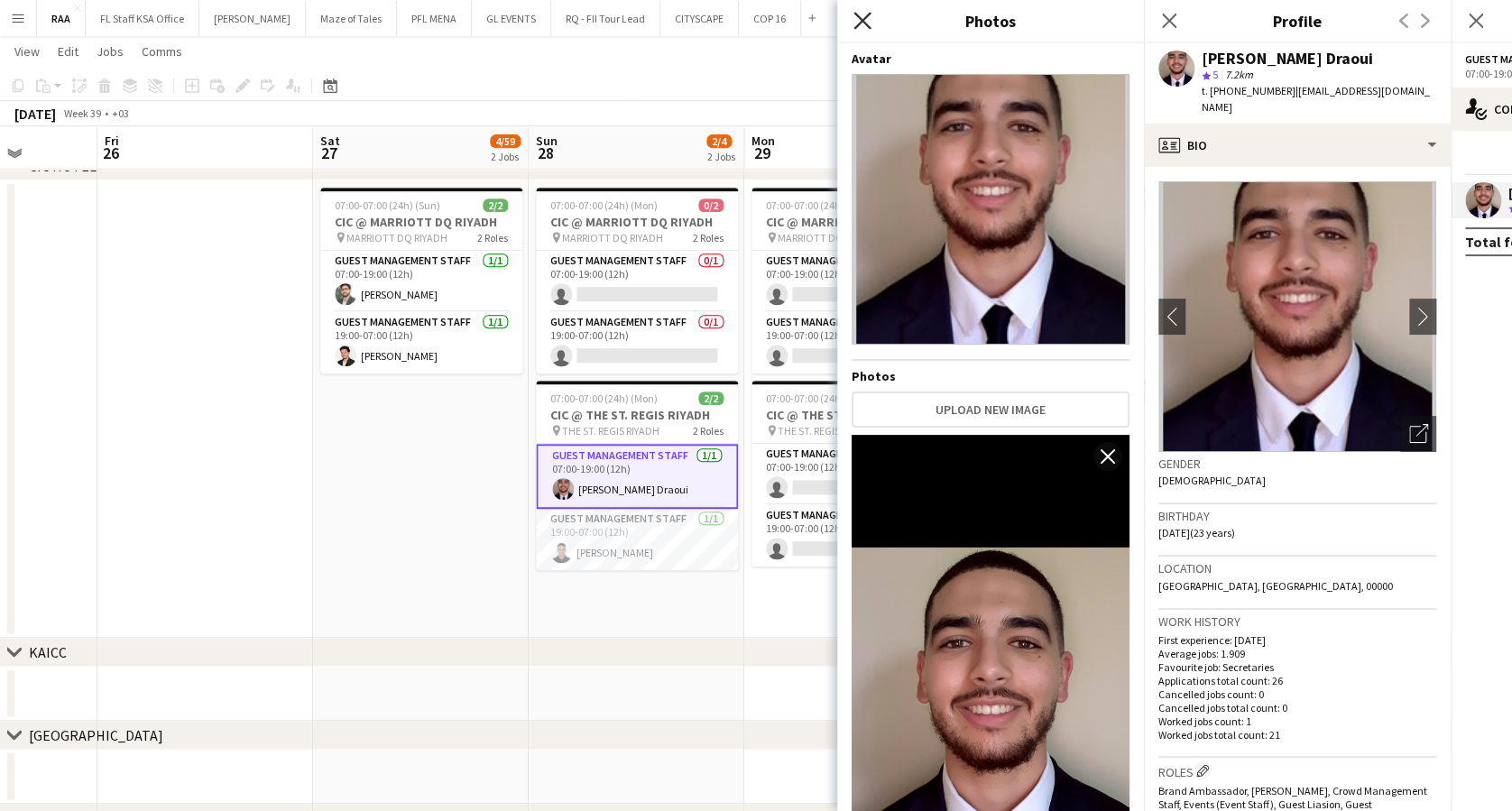
click at [869, 14] on icon at bounding box center [862, 21] width 17 height 17
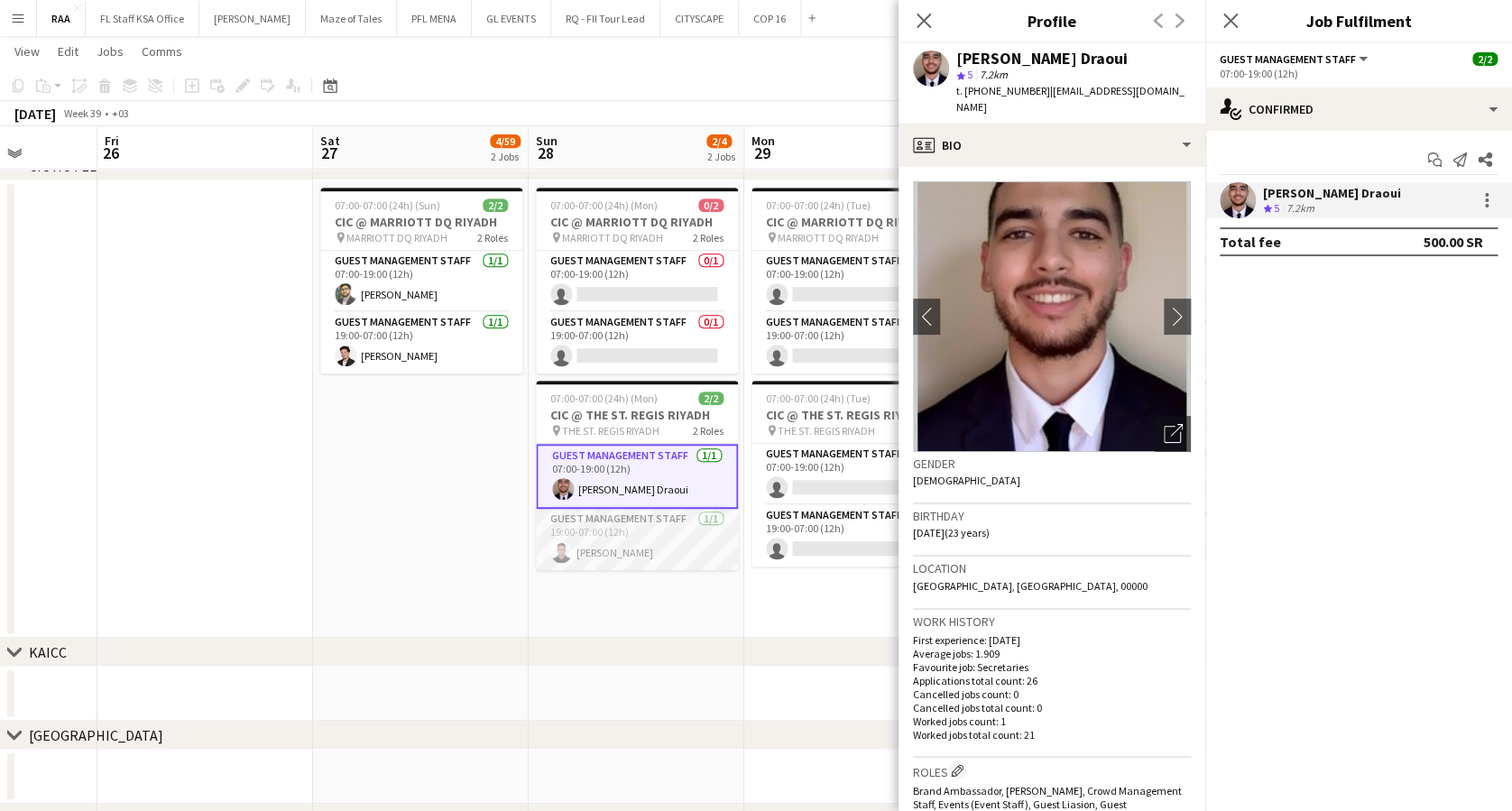
click at [592, 566] on app-card-role "Guest Management Staff [DATE] 19:00-07:00 (12h) [PERSON_NAME]" at bounding box center [636, 539] width 202 height 62
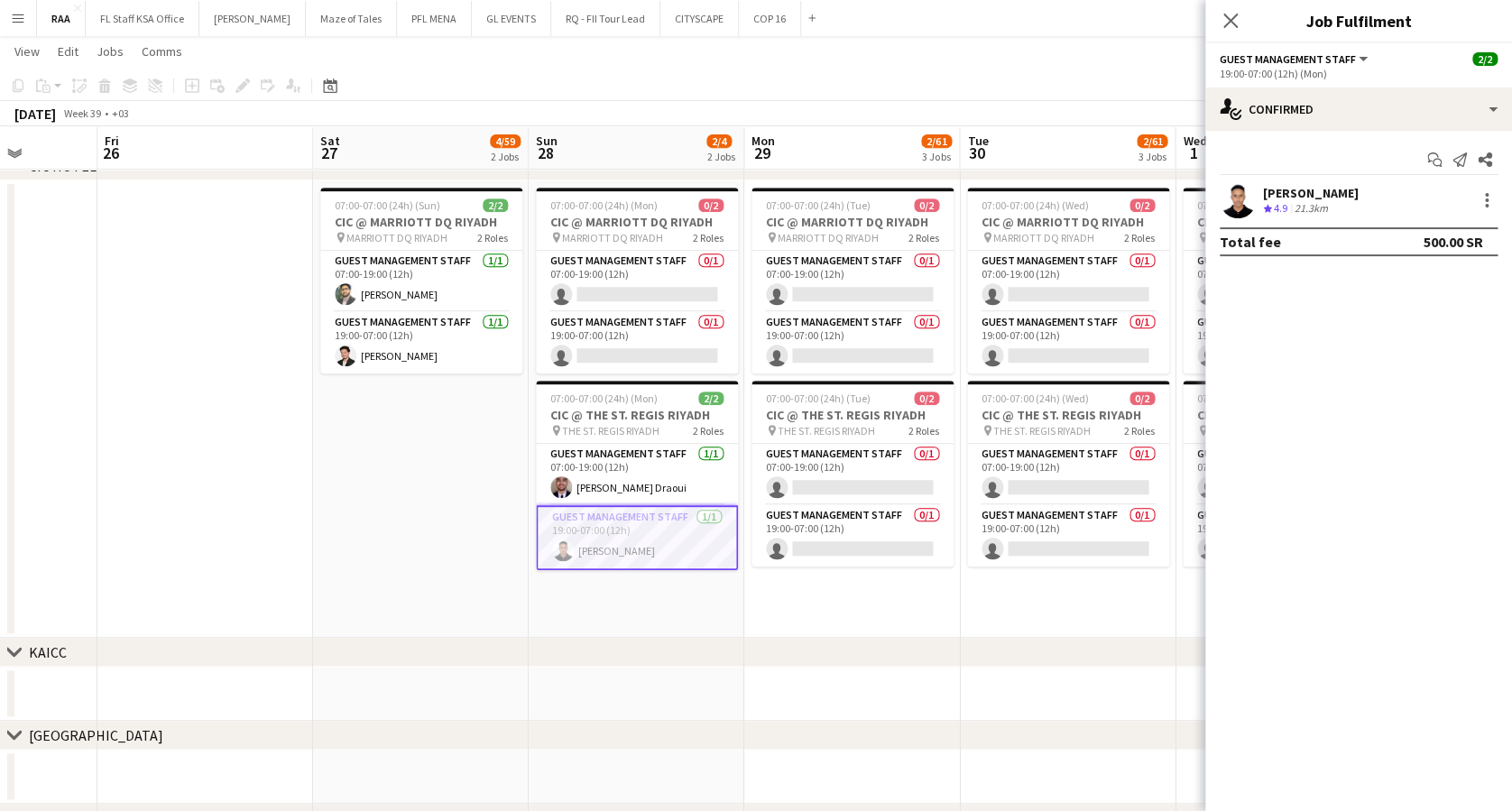
click at [1299, 187] on div "[PERSON_NAME]" at bounding box center [1310, 192] width 95 height 16
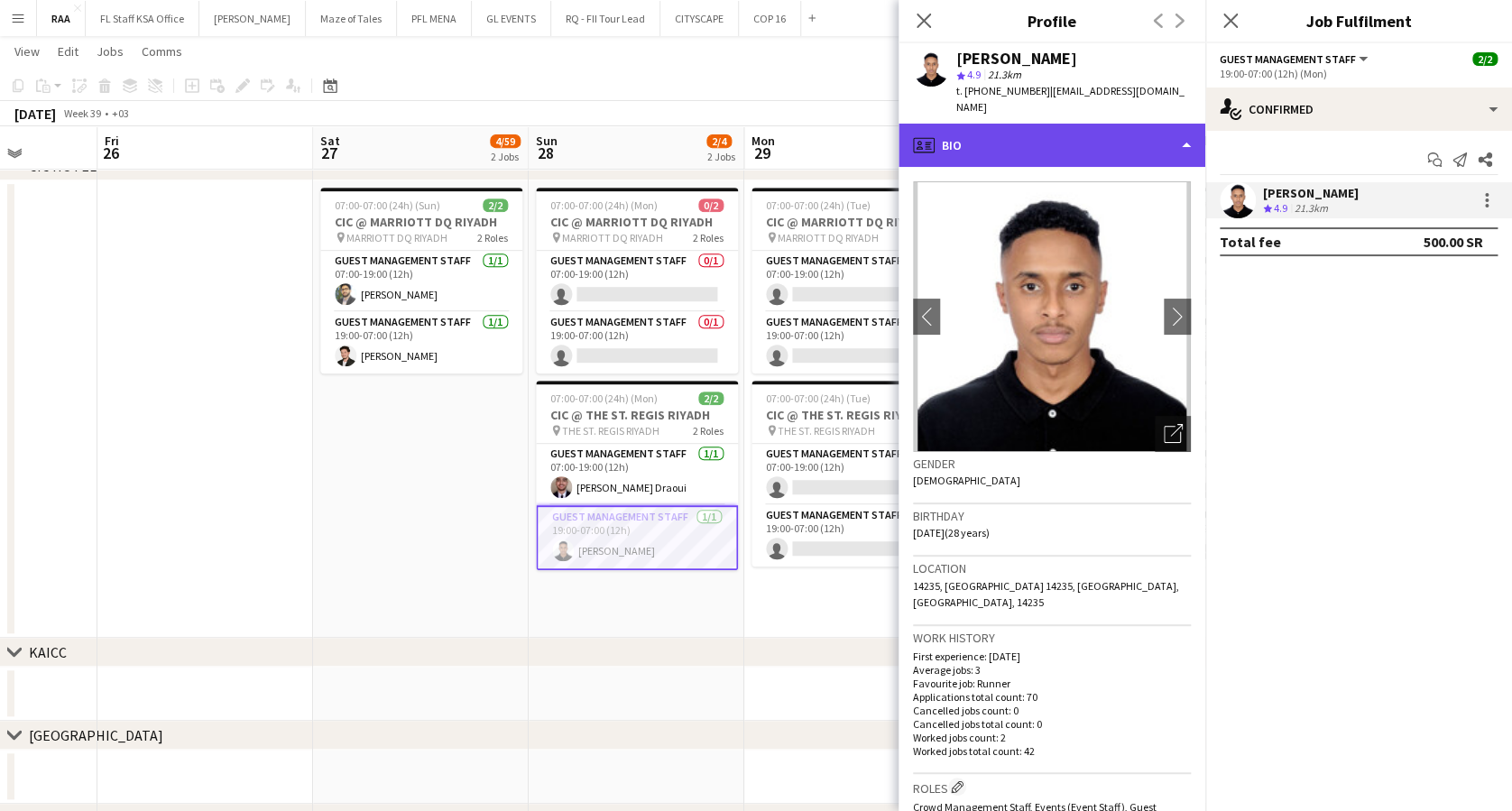
click at [1082, 144] on div "profile Bio" at bounding box center [1051, 145] width 307 height 43
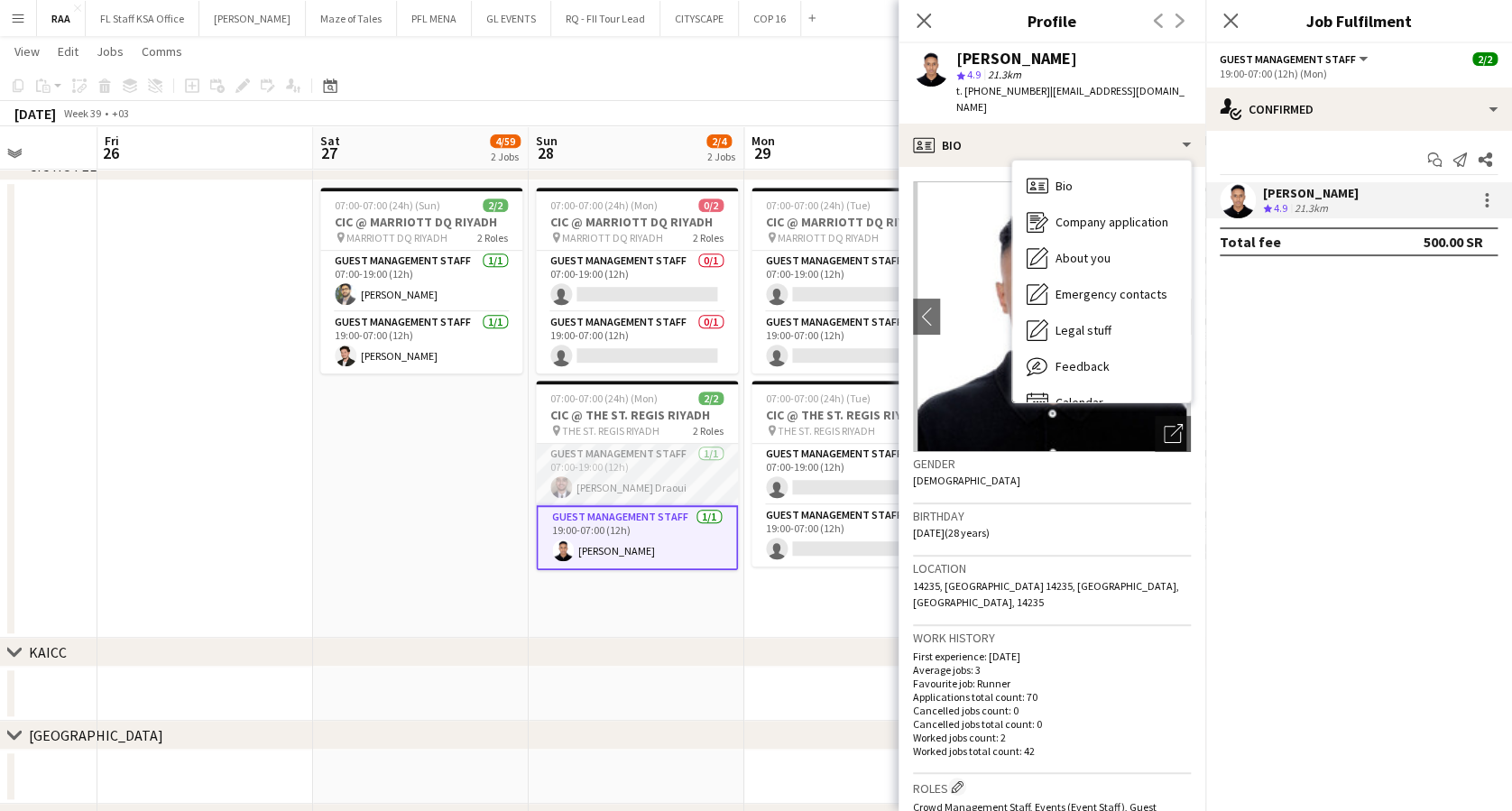
click at [643, 477] on app-card-role "Guest Management Staff [DATE] 07:00-19:00 (12h) [PERSON_NAME] Draoui" at bounding box center [636, 475] width 202 height 62
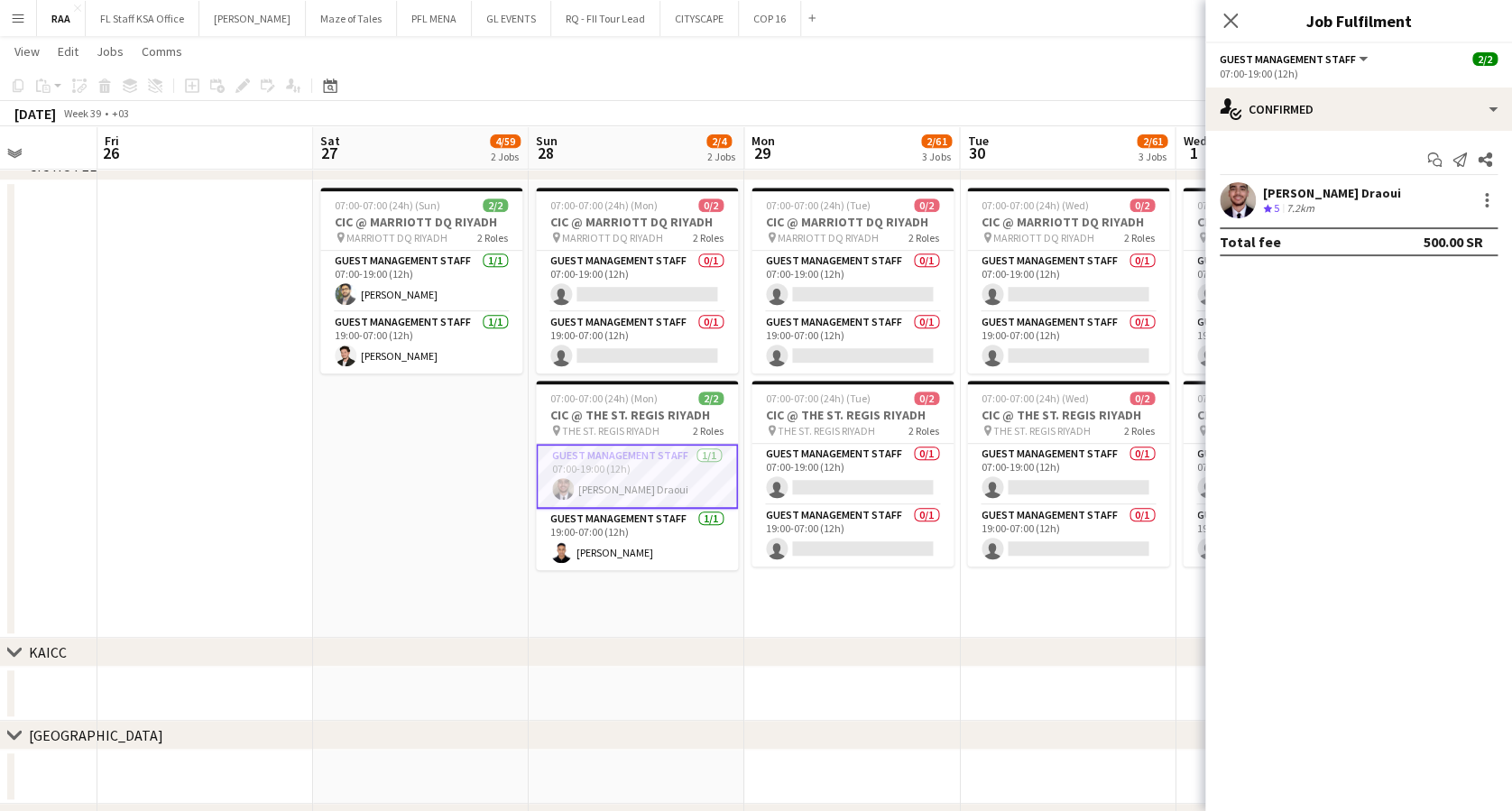
click at [1285, 198] on div "[PERSON_NAME] Draoui" at bounding box center [1332, 192] width 138 height 16
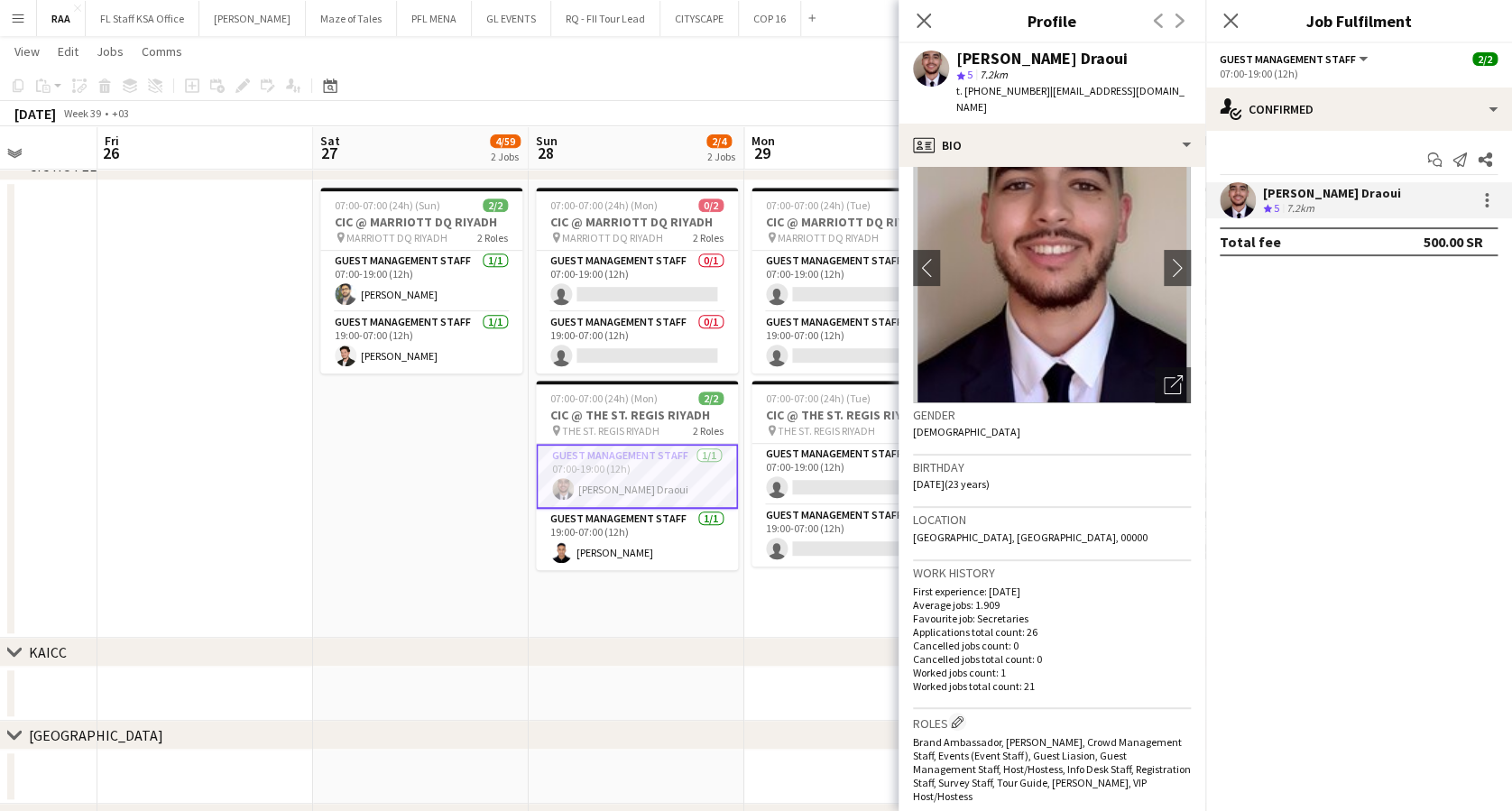
scroll to position [0, 0]
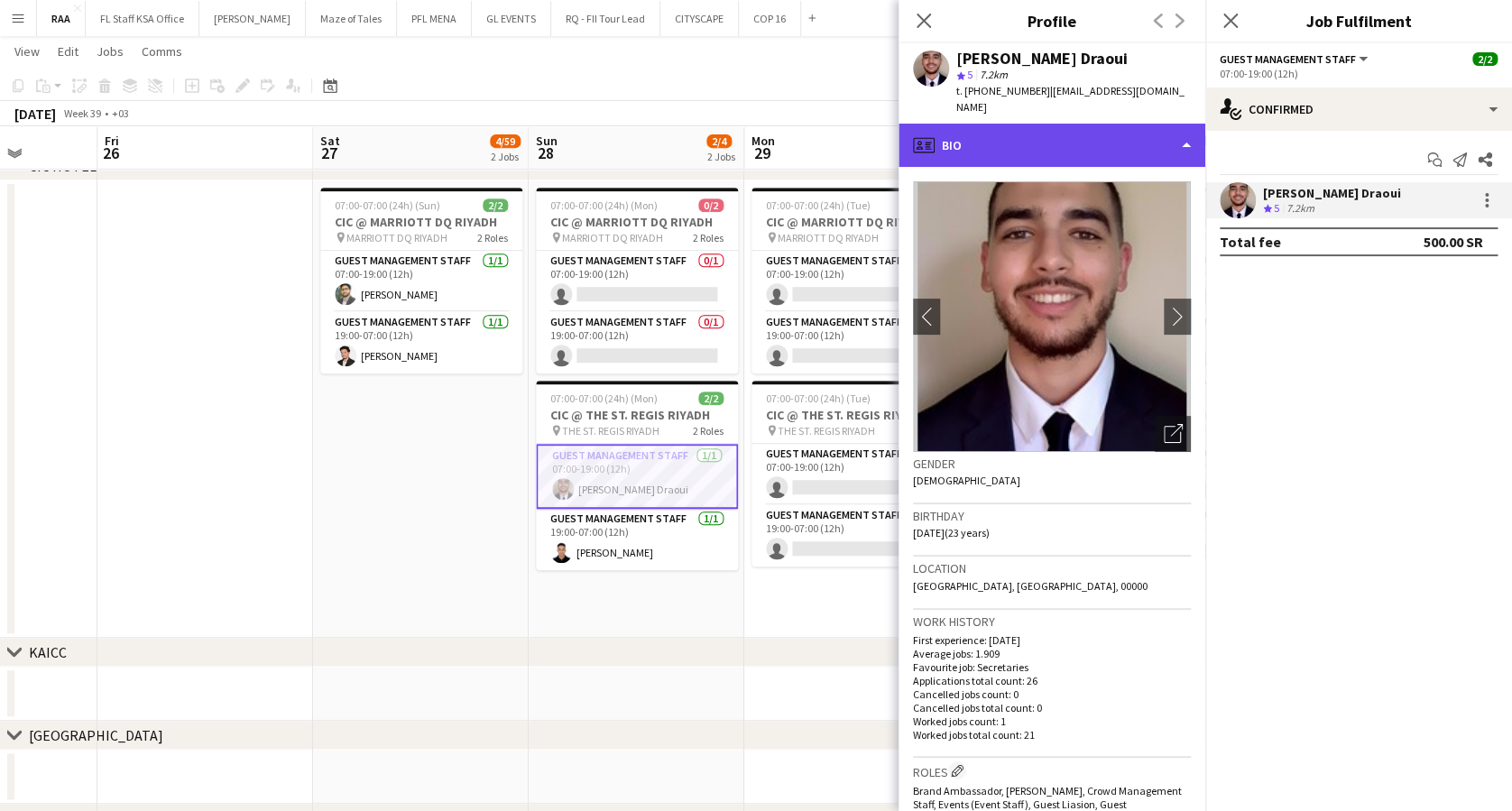
click at [1105, 123] on div "profile Bio" at bounding box center [1051, 145] width 307 height 43
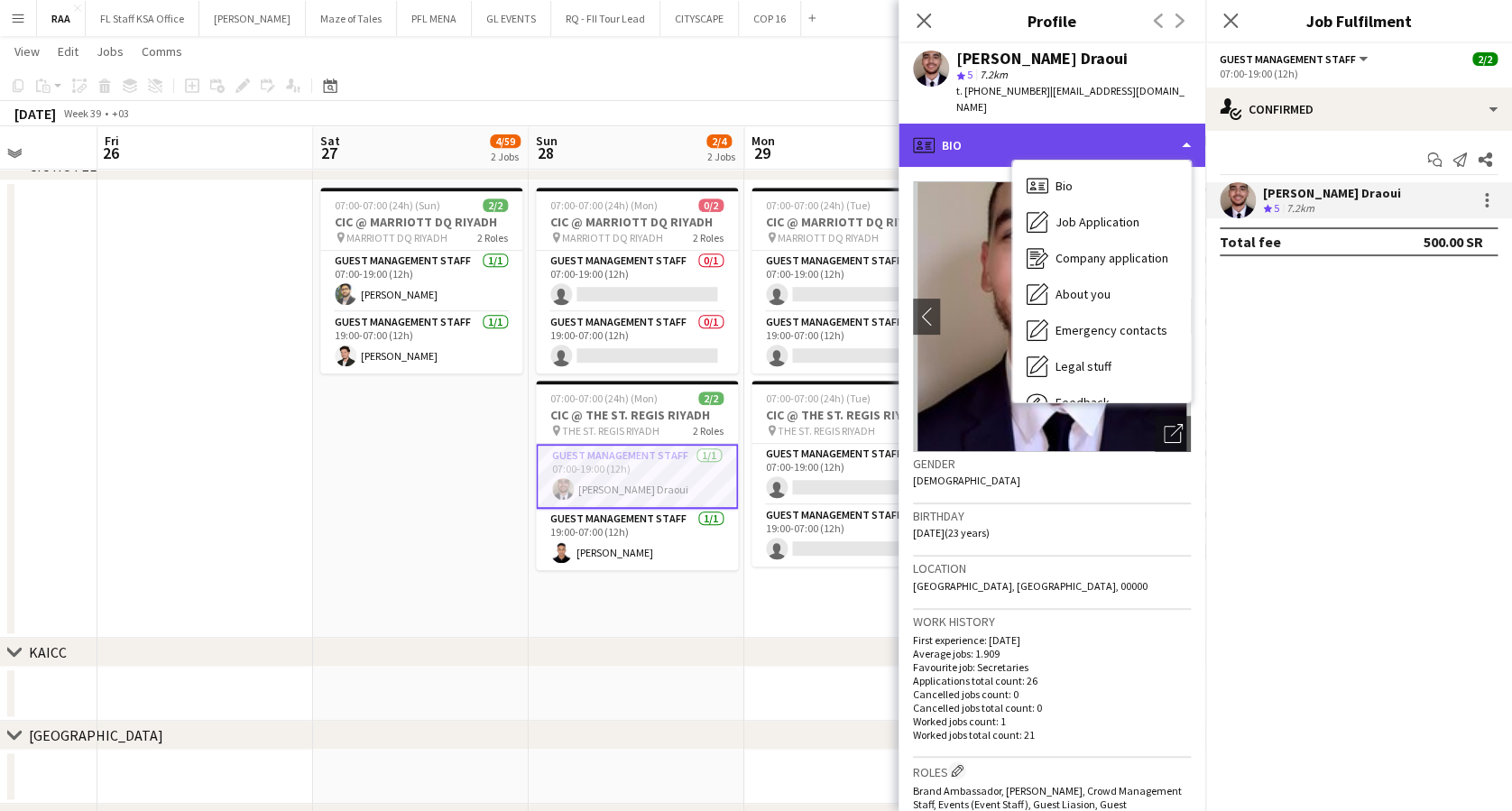
click at [1105, 123] on div "profile Bio" at bounding box center [1051, 145] width 307 height 43
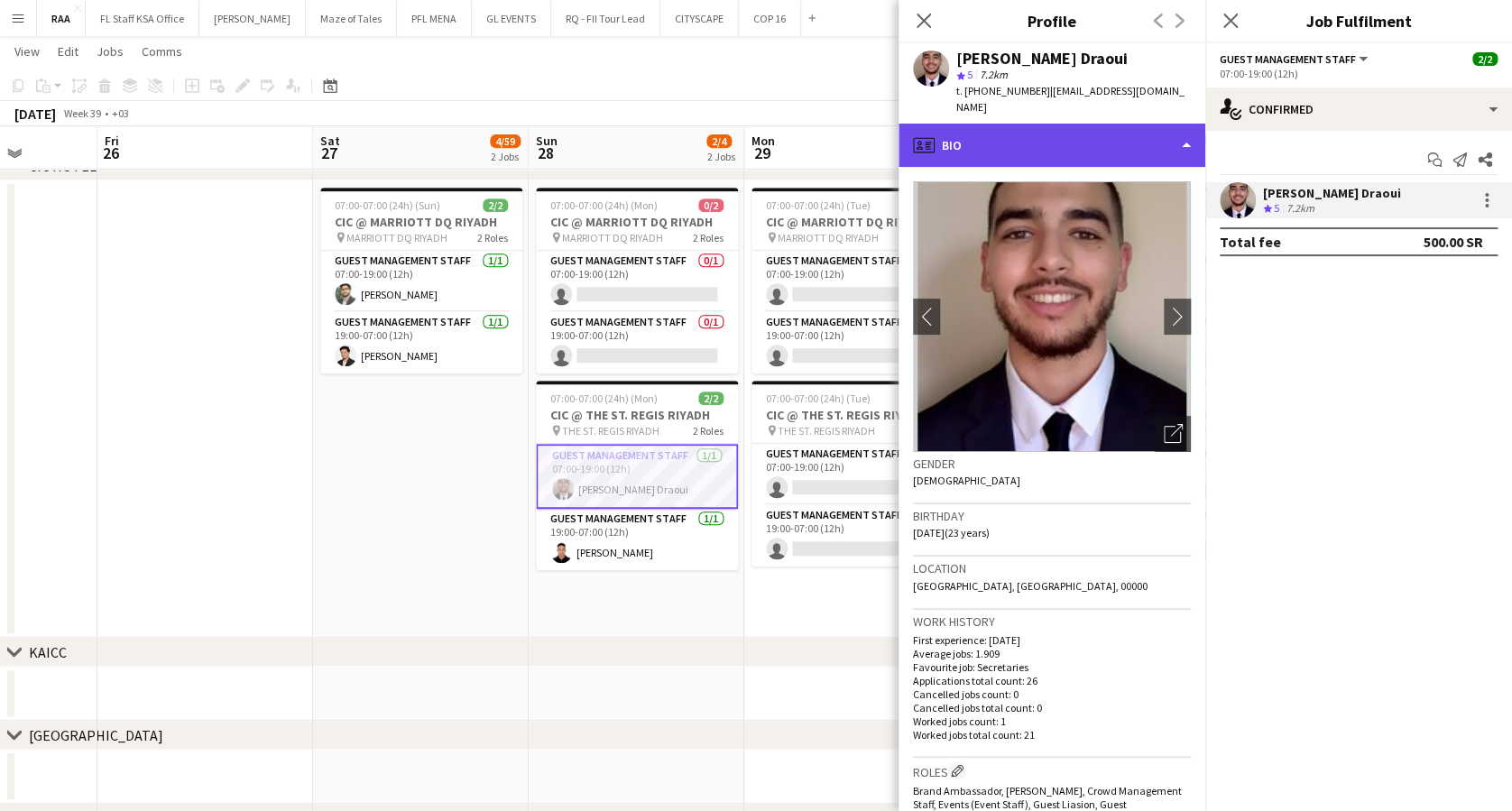
click at [1105, 123] on div "profile Bio" at bounding box center [1051, 145] width 307 height 43
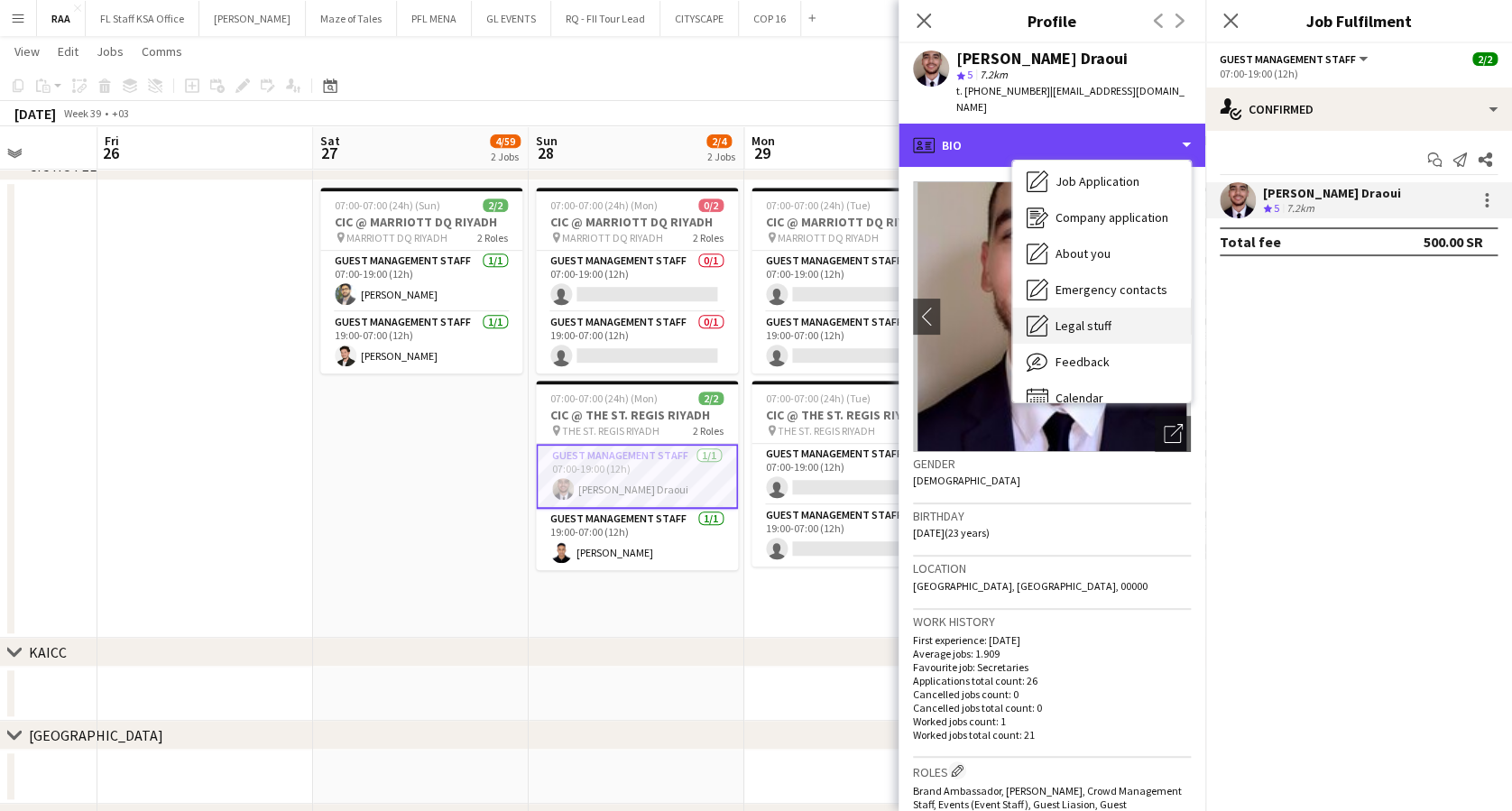
scroll to position [61, 0]
